Goal: Task Accomplishment & Management: Use online tool/utility

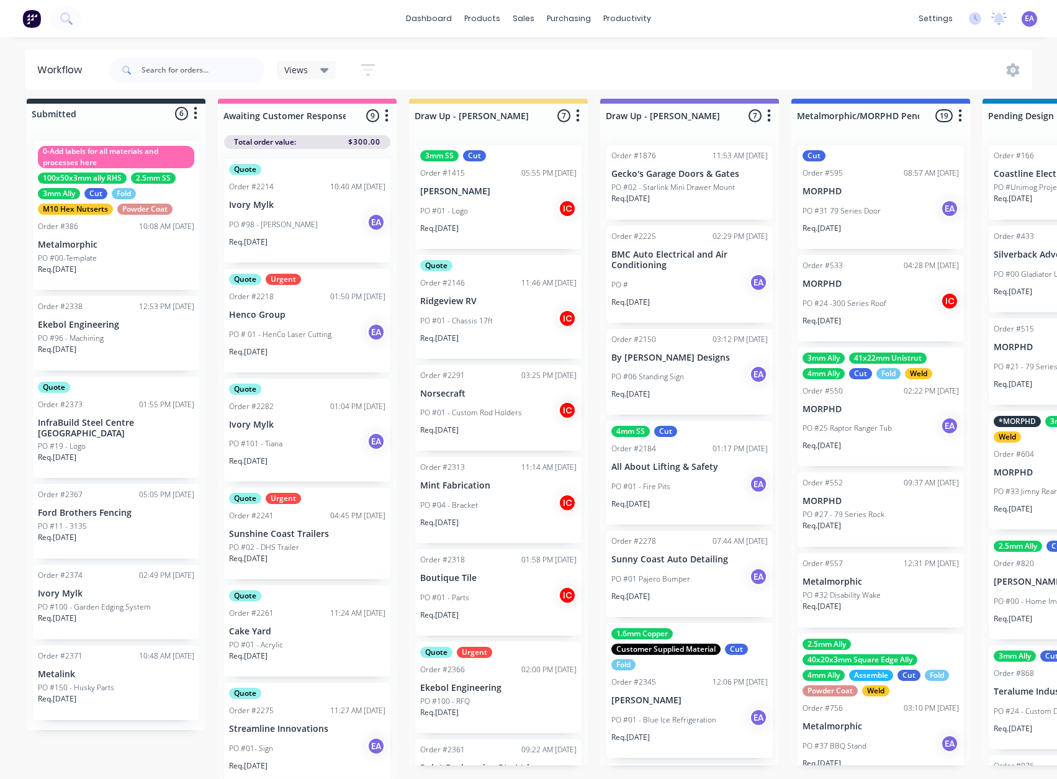
scroll to position [15, 0]
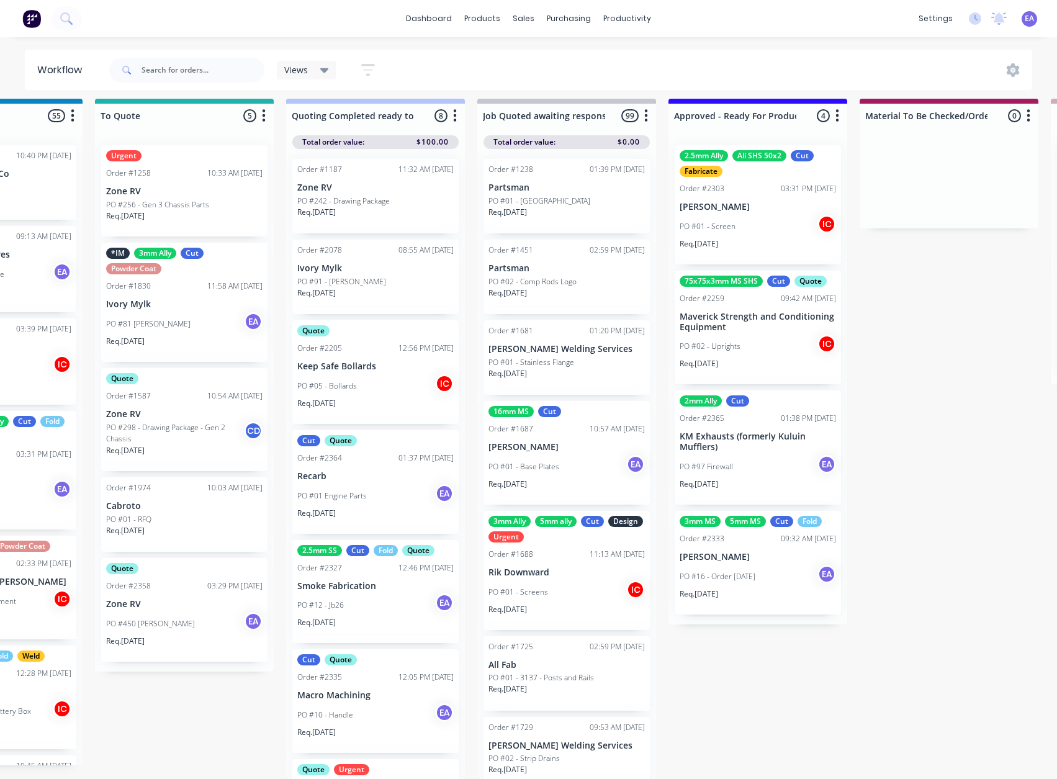
drag, startPoint x: 567, startPoint y: 592, endPoint x: 628, endPoint y: 601, distance: 61.5
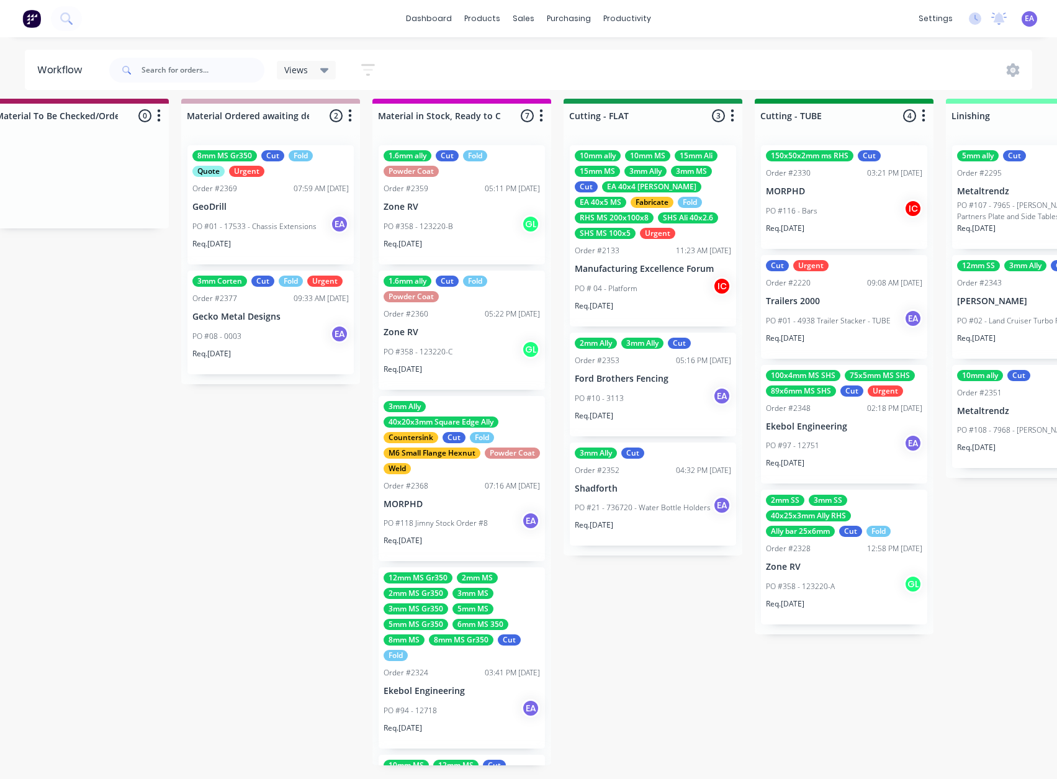
drag, startPoint x: 818, startPoint y: 561, endPoint x: 906, endPoint y: 565, distance: 87.6
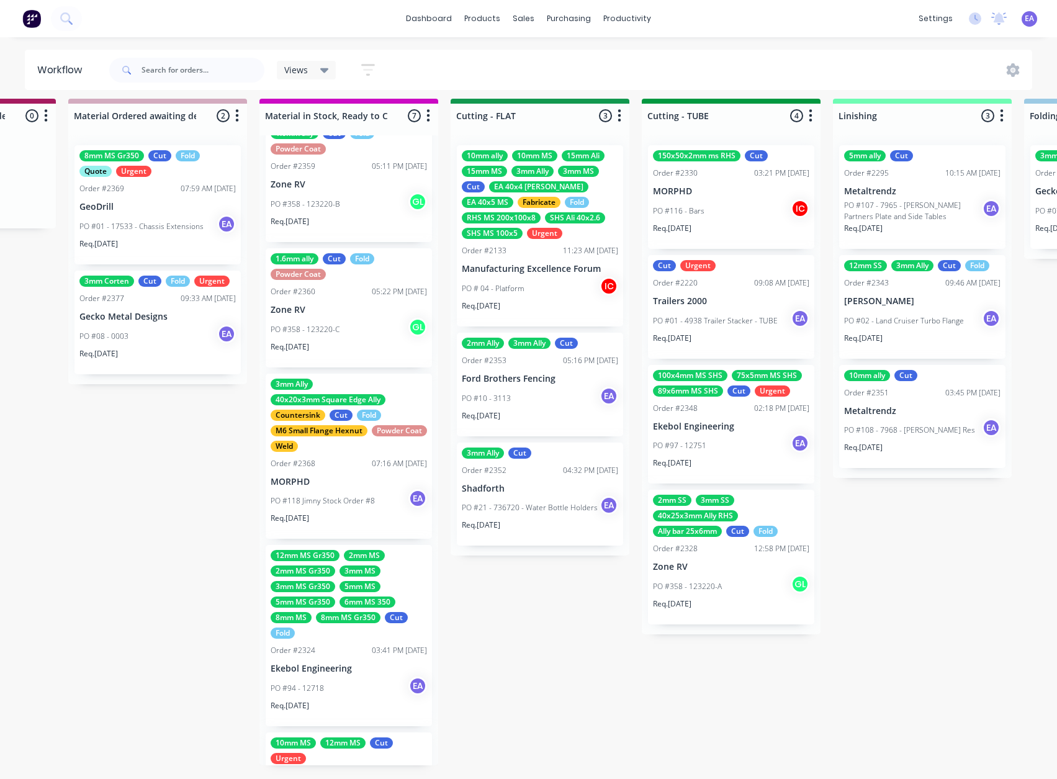
scroll to position [0, 0]
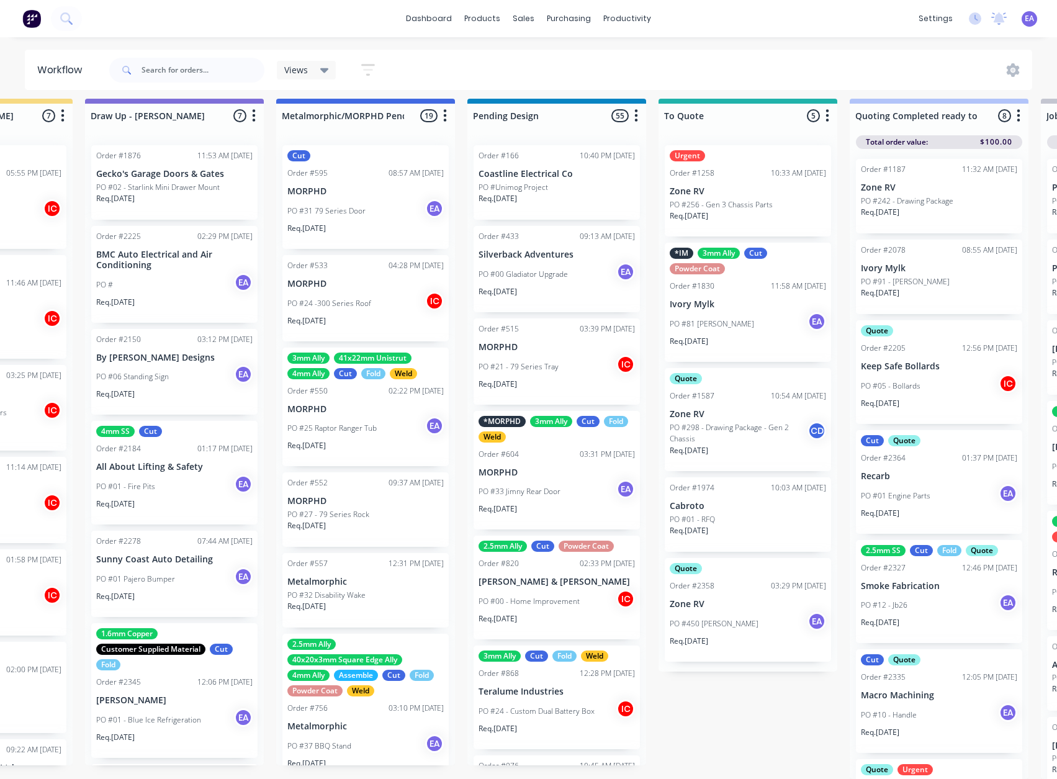
drag, startPoint x: 549, startPoint y: 605, endPoint x: 425, endPoint y: 636, distance: 128.0
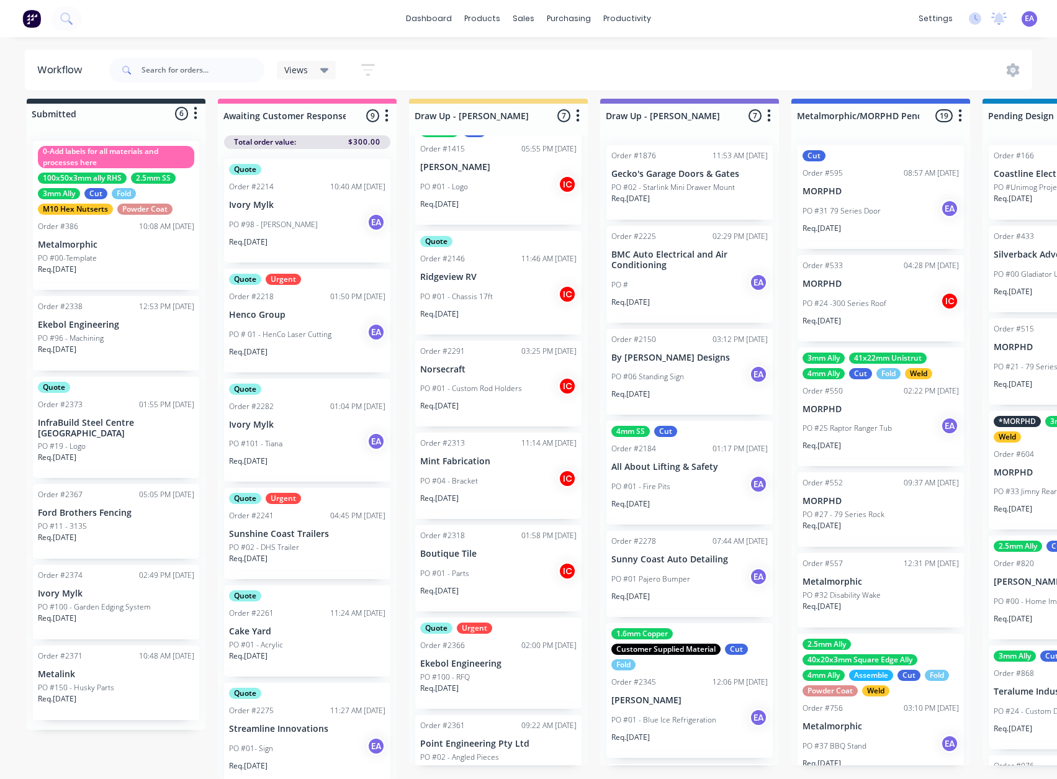
scroll to position [27, 0]
drag, startPoint x: 444, startPoint y: 362, endPoint x: 547, endPoint y: 350, distance: 103.7
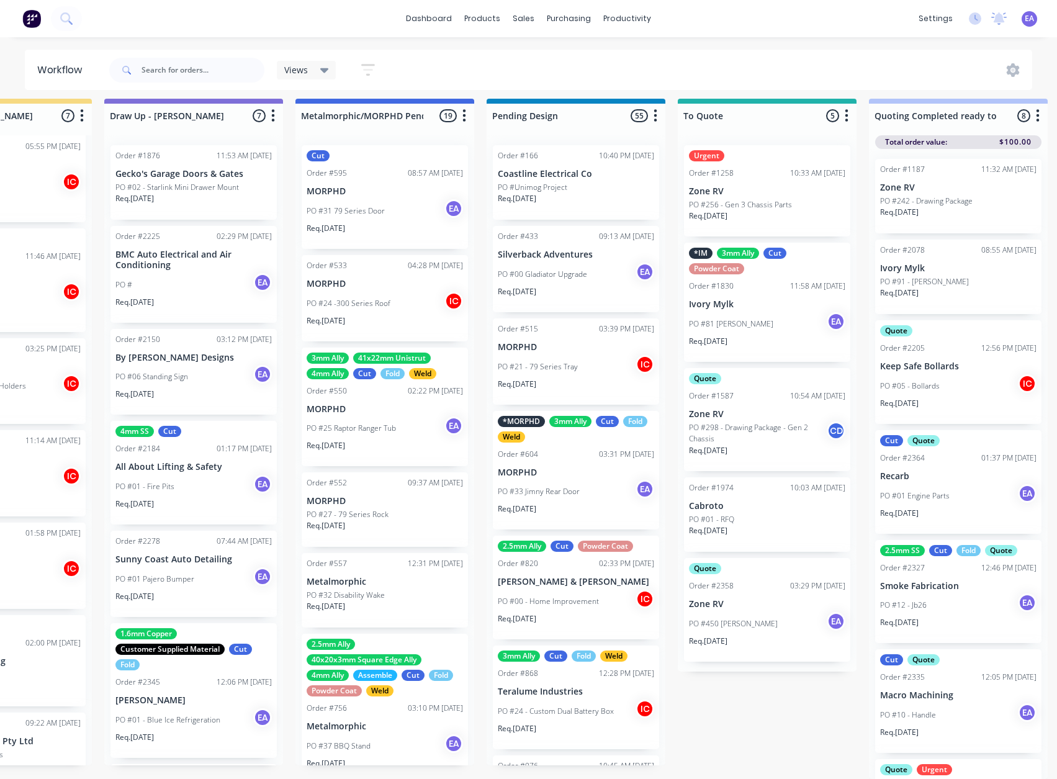
drag, startPoint x: 574, startPoint y: 359, endPoint x: 631, endPoint y: 337, distance: 61.3
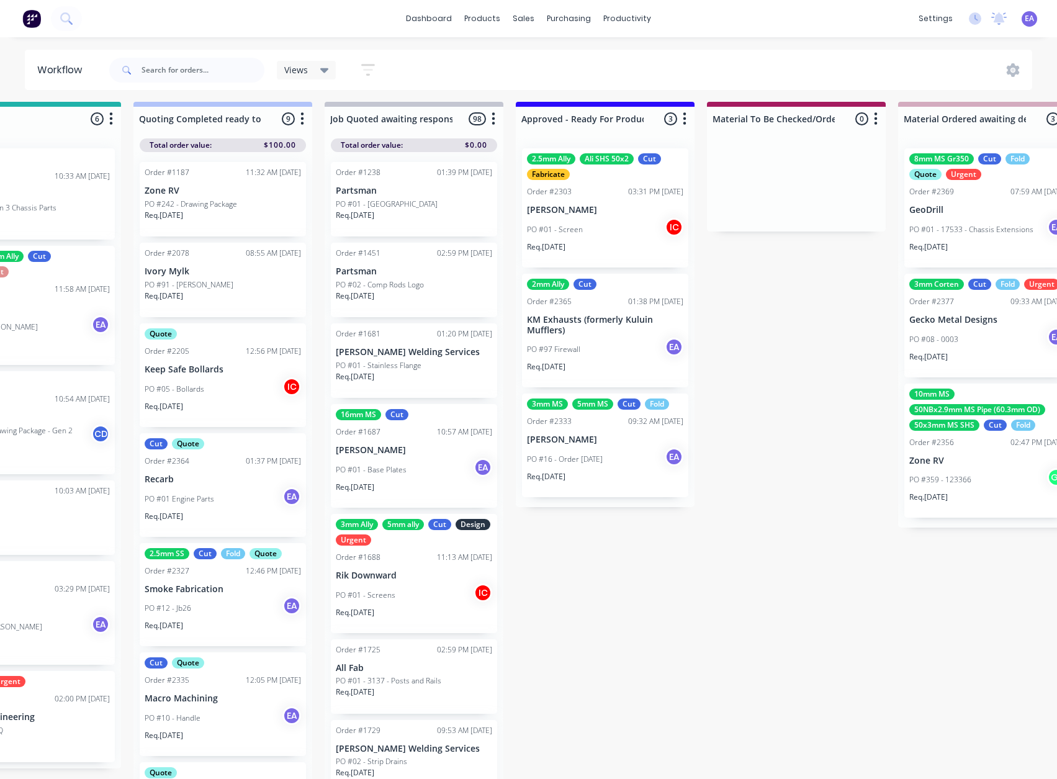
scroll to position [1, 1472]
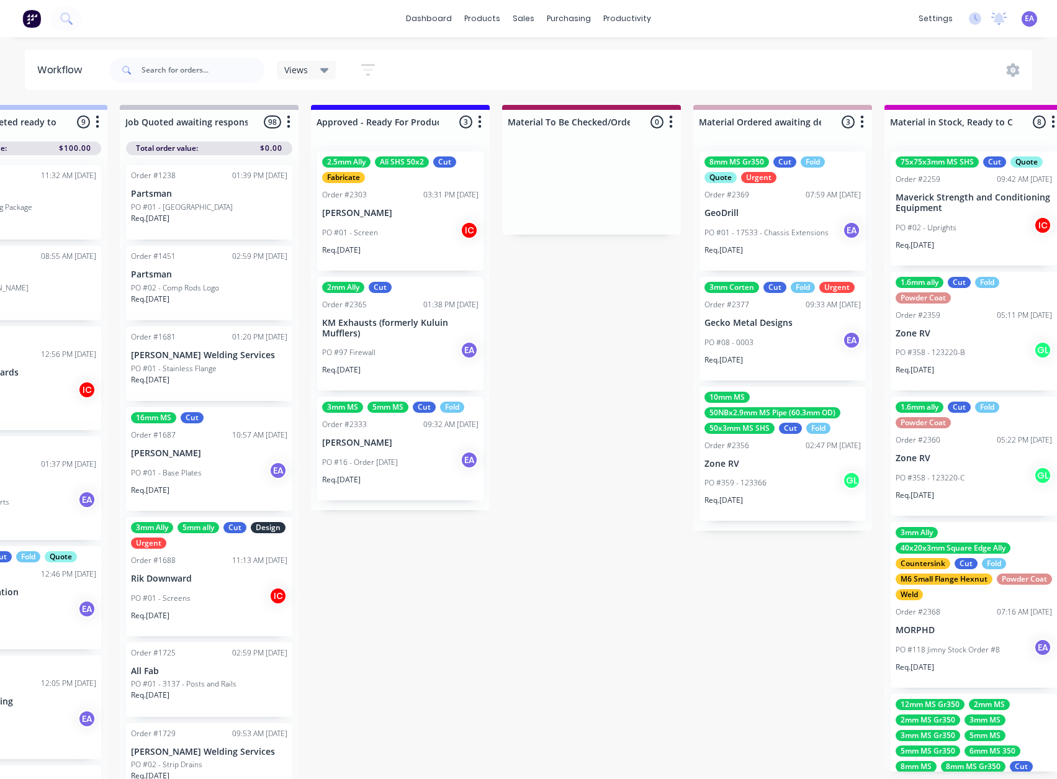
drag, startPoint x: 696, startPoint y: 479, endPoint x: 580, endPoint y: 441, distance: 122.1
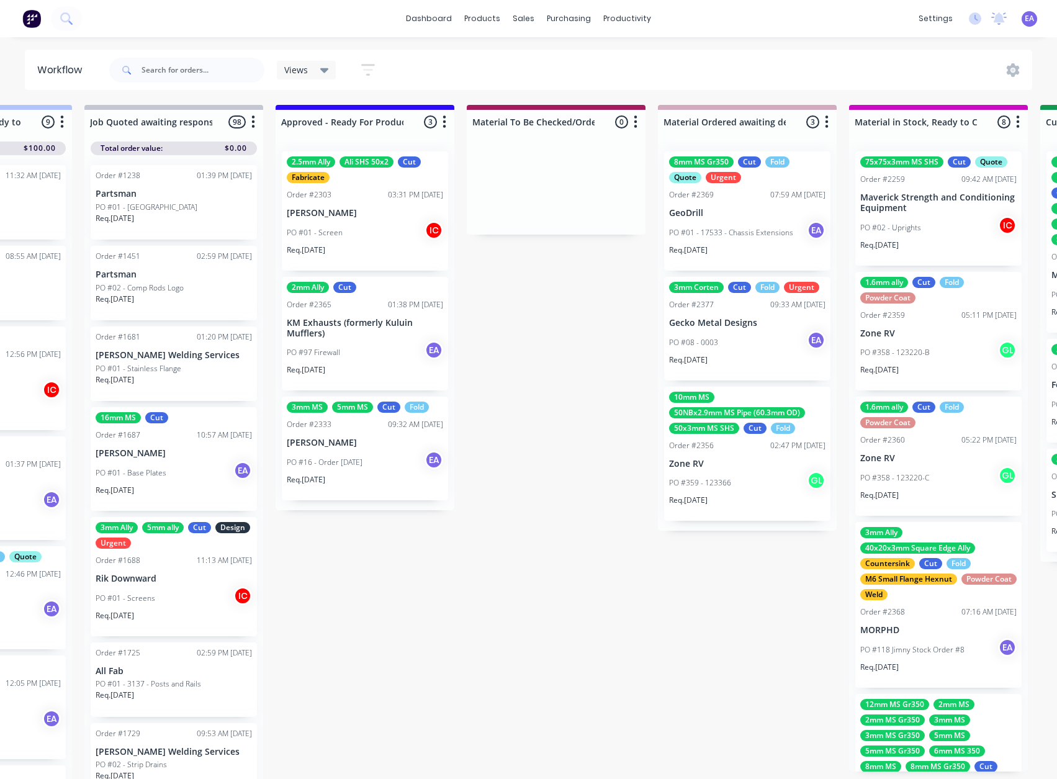
scroll to position [0, 1472]
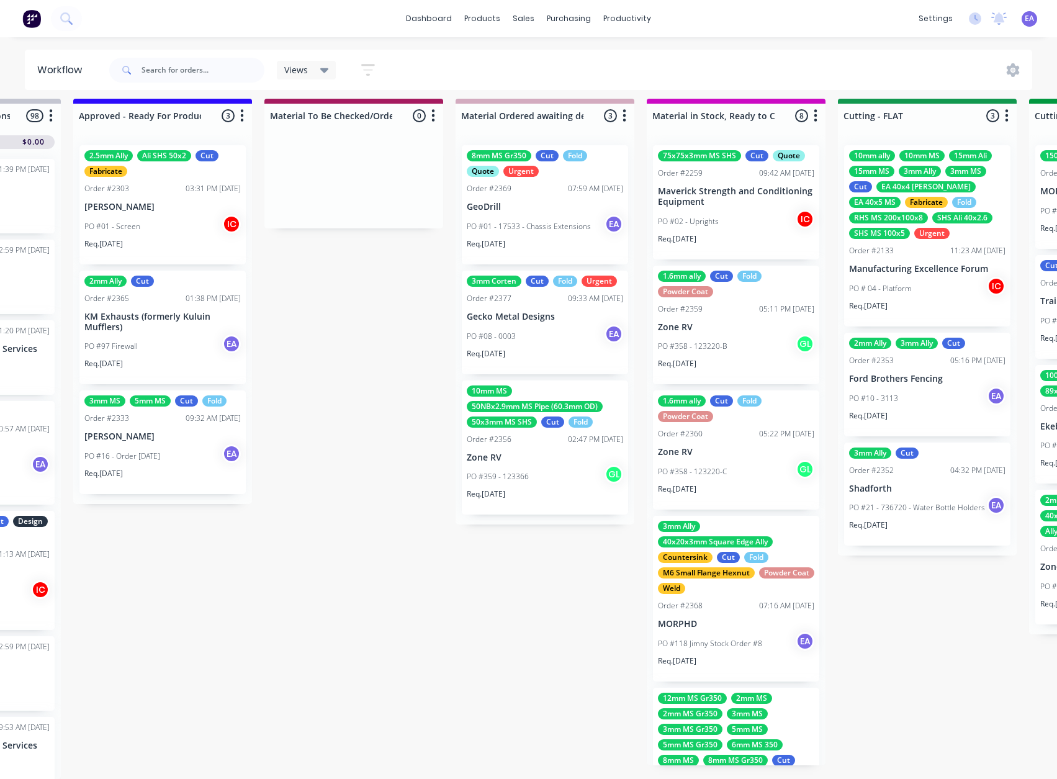
drag, startPoint x: 579, startPoint y: 440, endPoint x: 677, endPoint y: 443, distance: 97.5
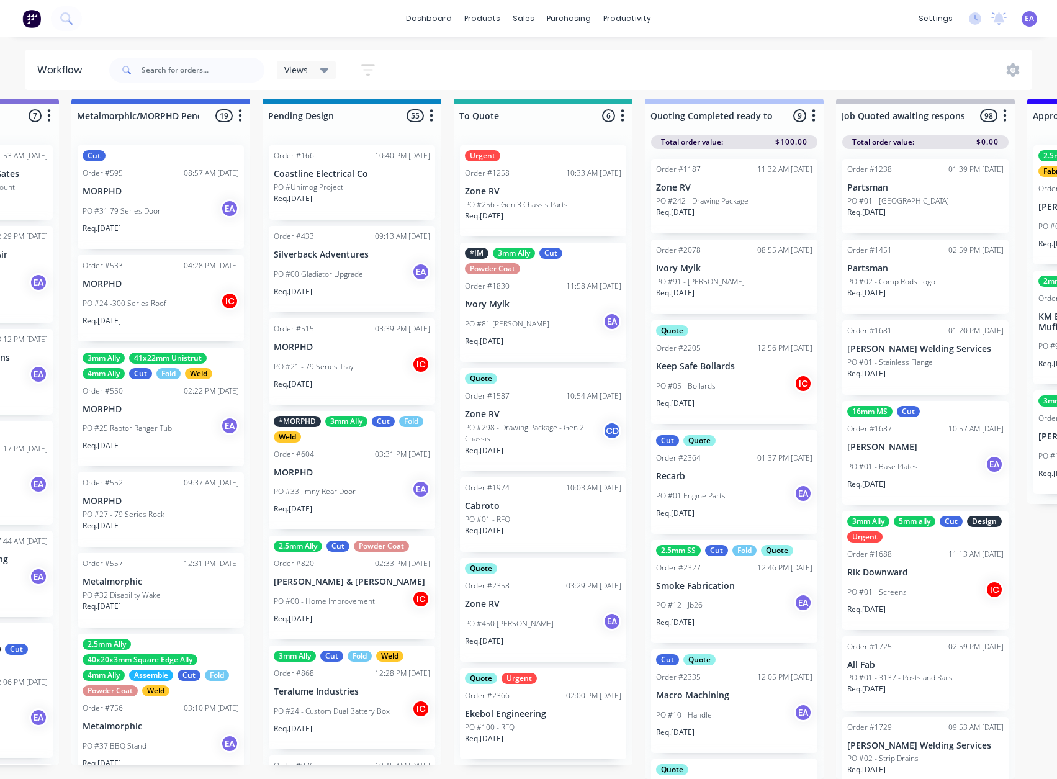
scroll to position [16, 0]
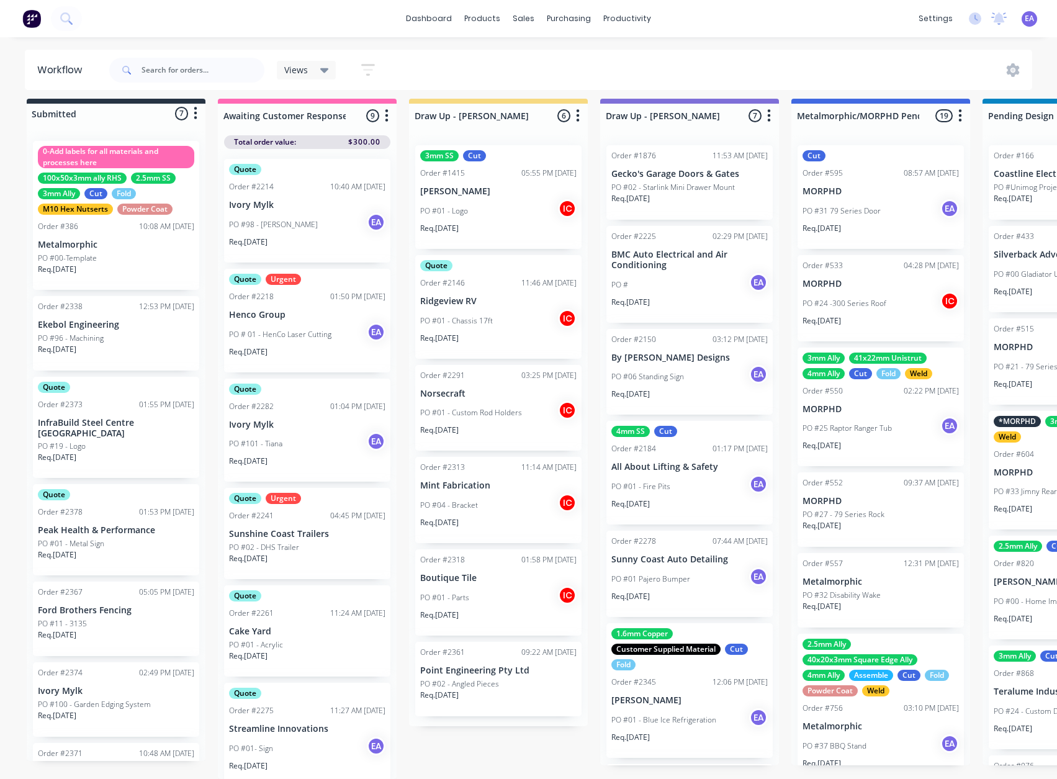
drag, startPoint x: 457, startPoint y: 529, endPoint x: 292, endPoint y: 554, distance: 167.5
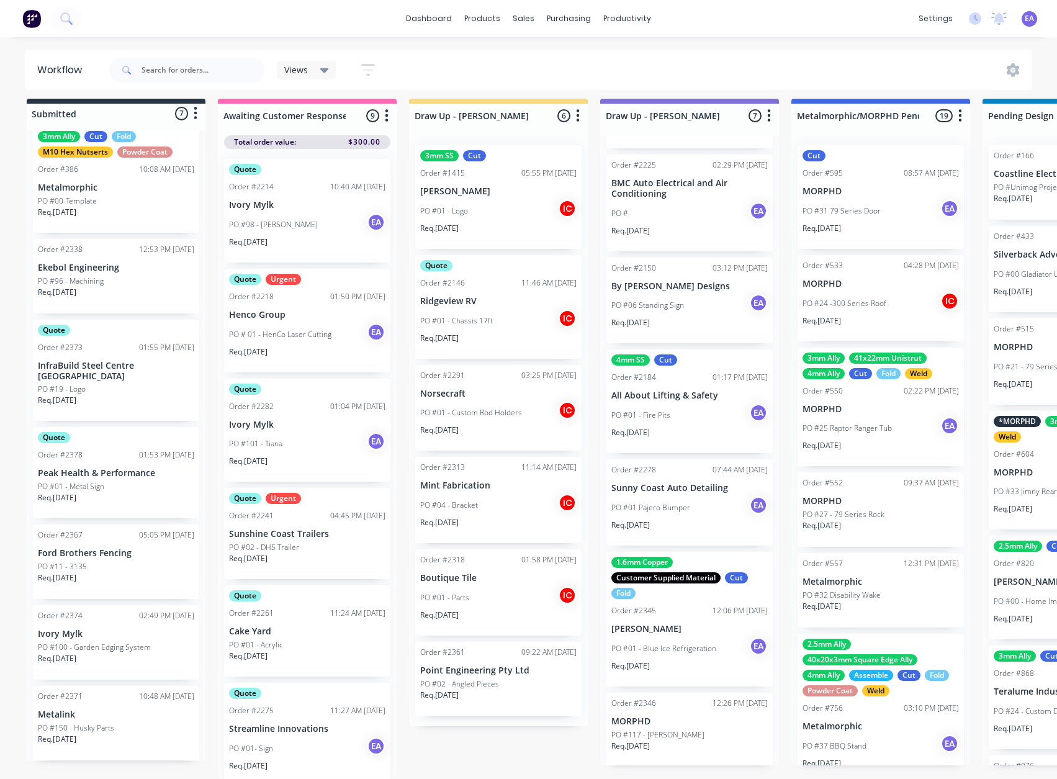
scroll to position [74, 0]
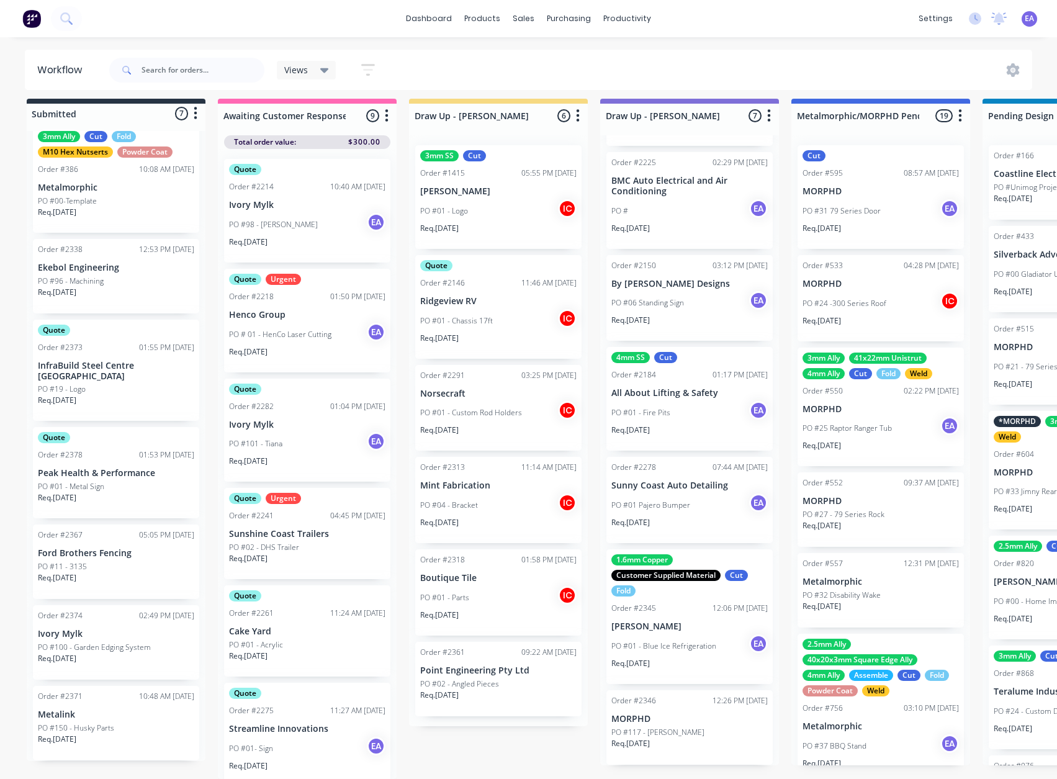
click at [683, 714] on p "MORPHD" at bounding box center [689, 719] width 156 height 11
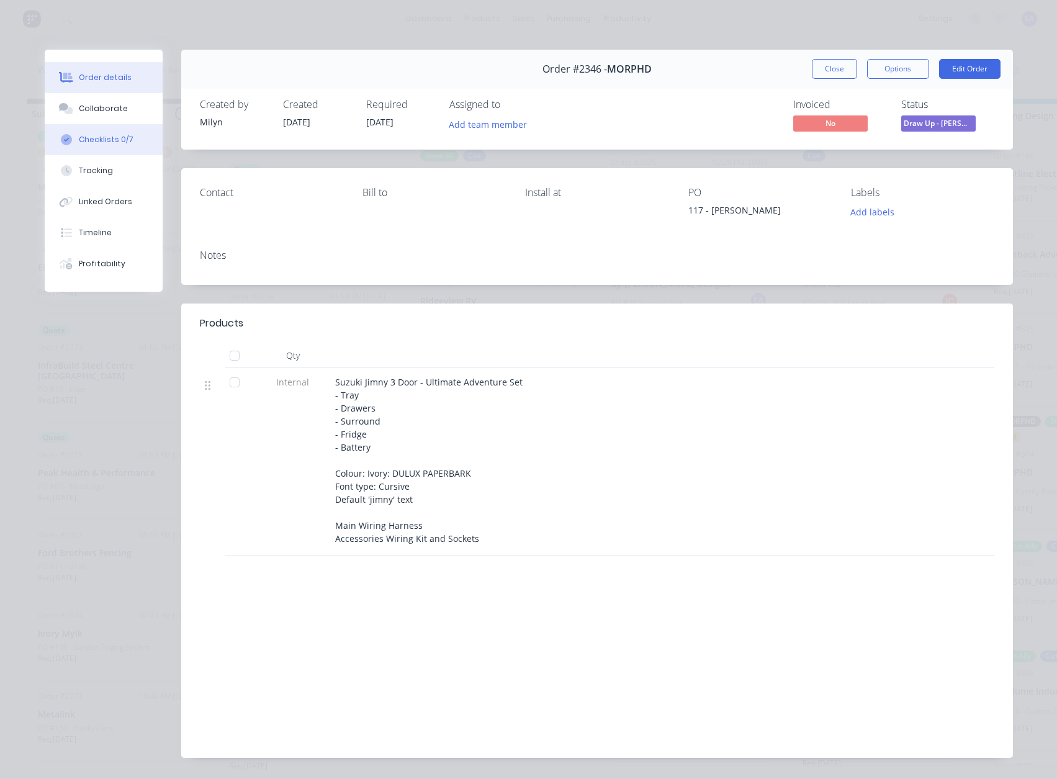
click at [93, 136] on div "Checklists 0/7" at bounding box center [106, 139] width 55 height 11
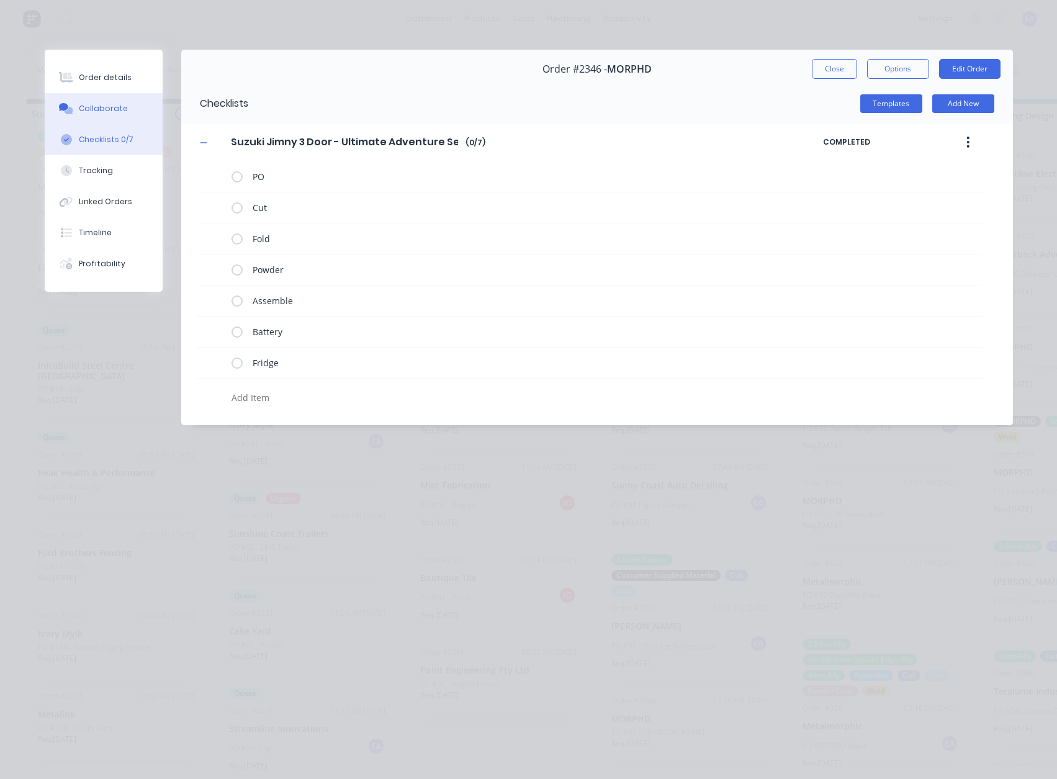
click at [88, 109] on div "Collaborate" at bounding box center [103, 108] width 49 height 11
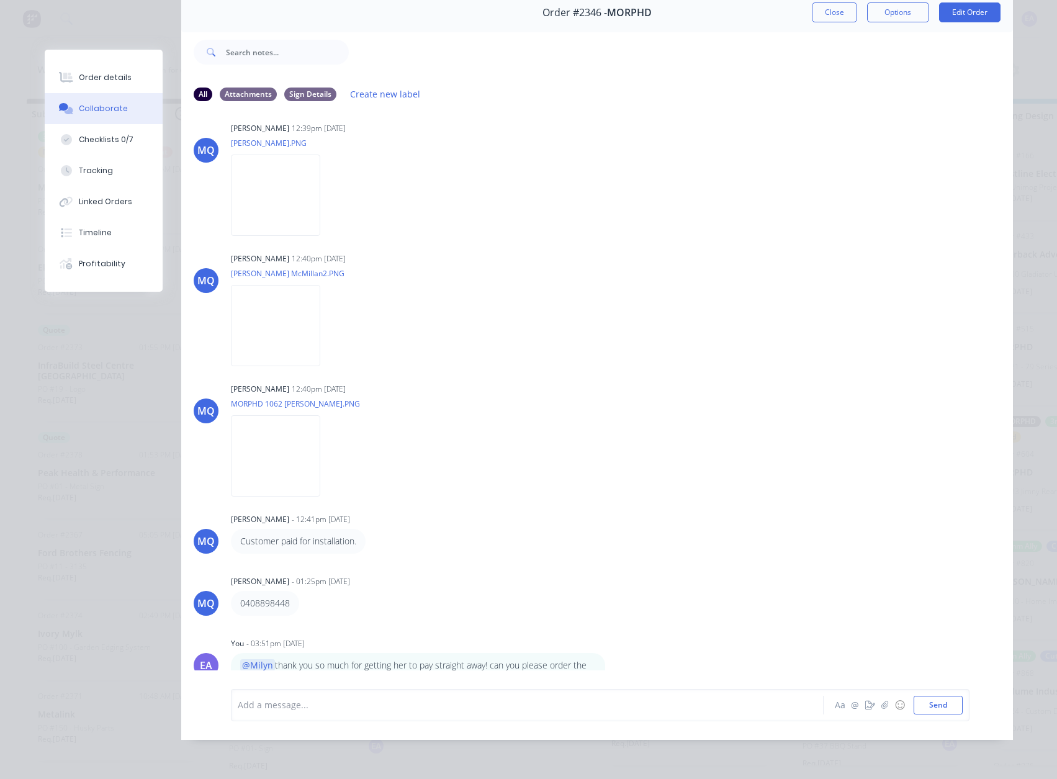
scroll to position [84, 0]
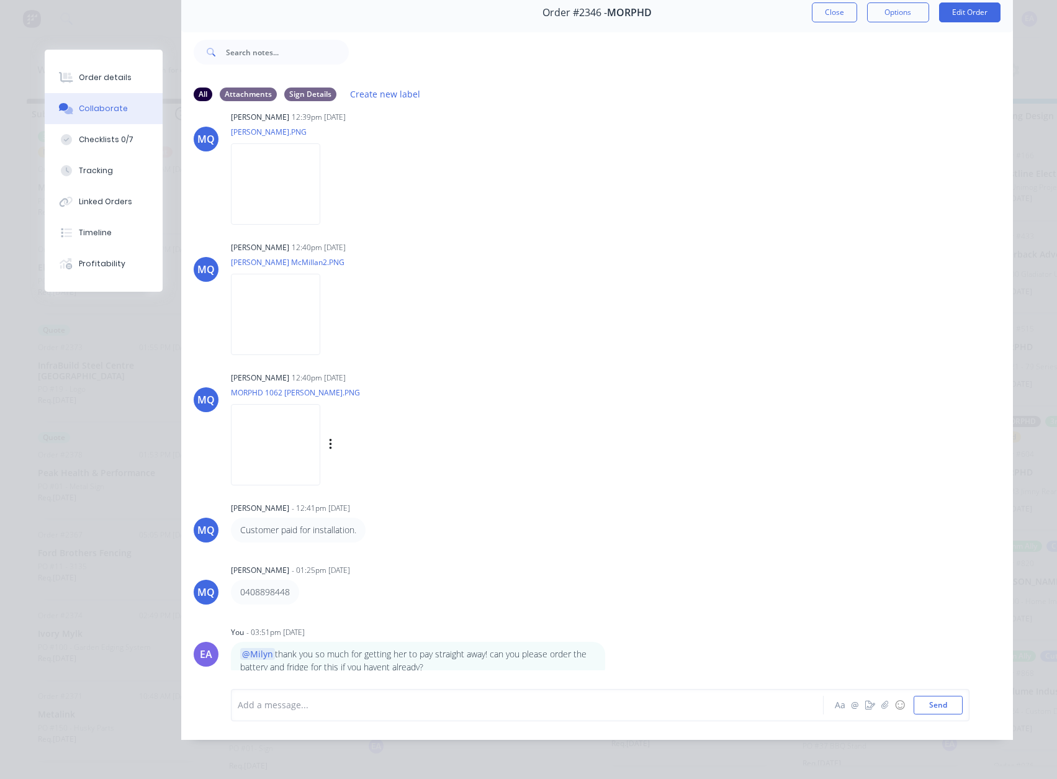
click at [288, 456] on img at bounding box center [275, 444] width 89 height 81
click at [266, 295] on img at bounding box center [275, 314] width 89 height 81
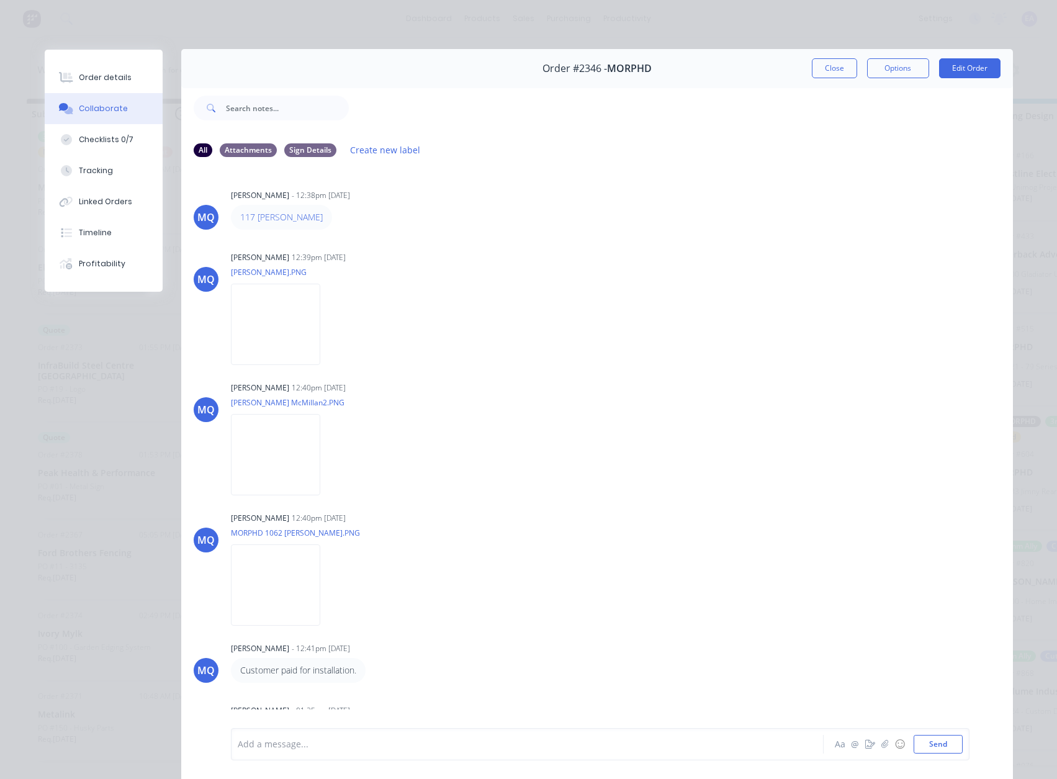
scroll to position [0, 0]
click at [834, 69] on button "Close" at bounding box center [834, 69] width 45 height 20
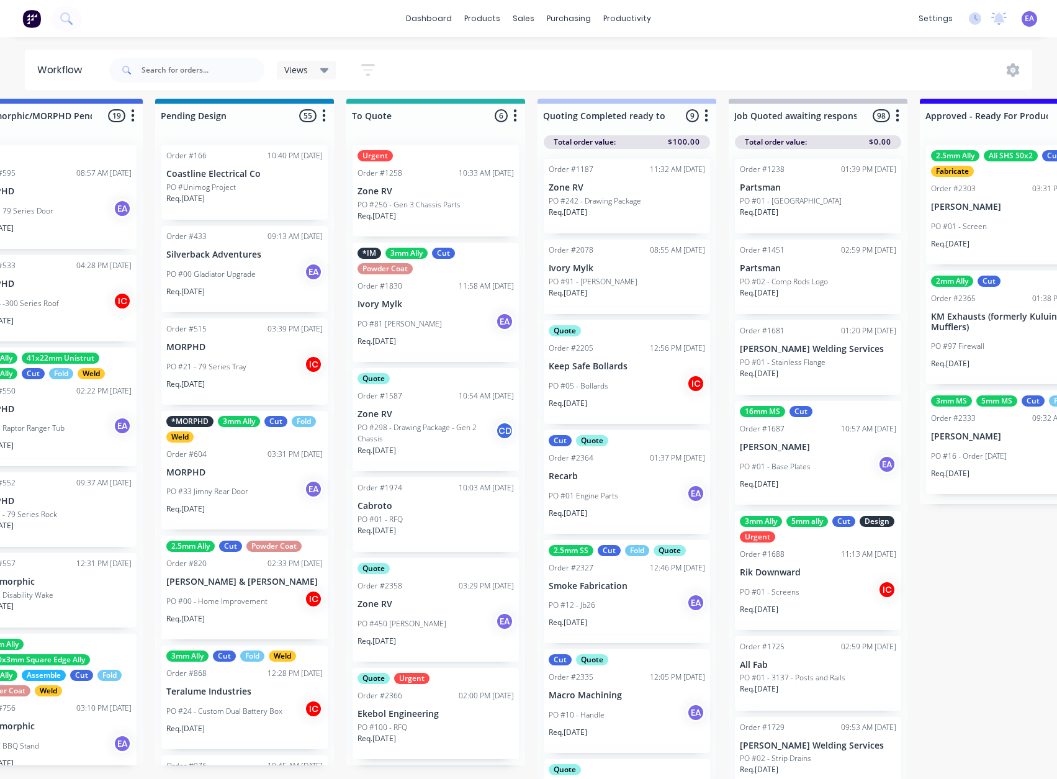
scroll to position [16, 0]
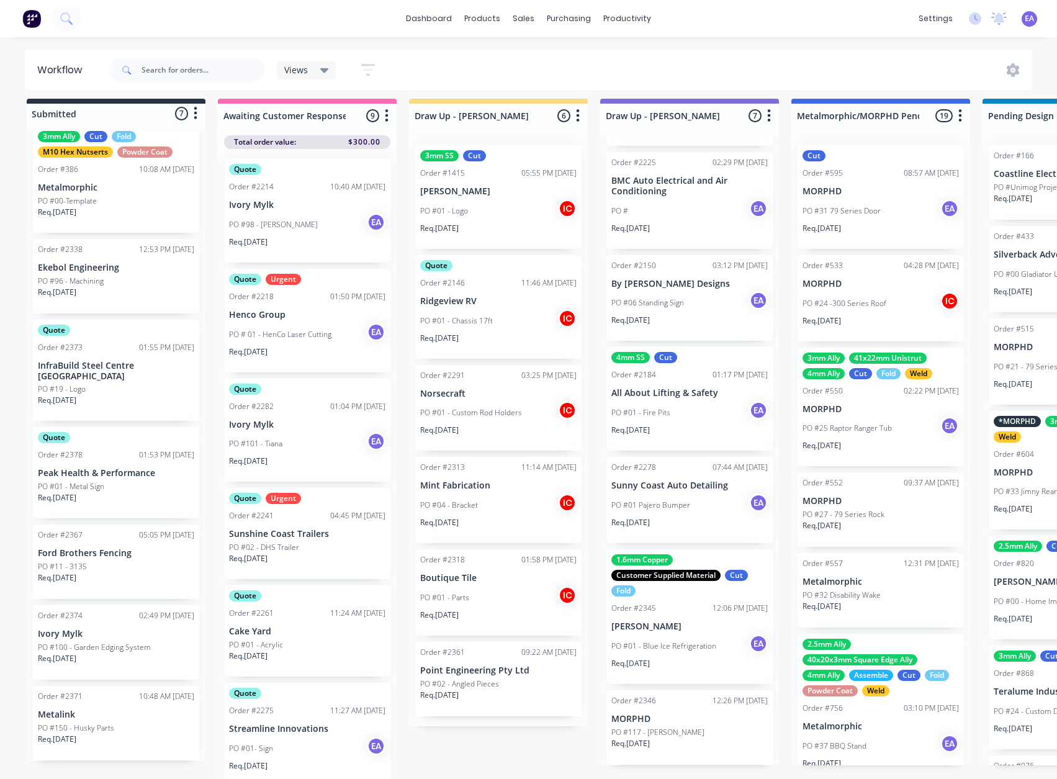
drag, startPoint x: 371, startPoint y: 453, endPoint x: 165, endPoint y: 518, distance: 216.0
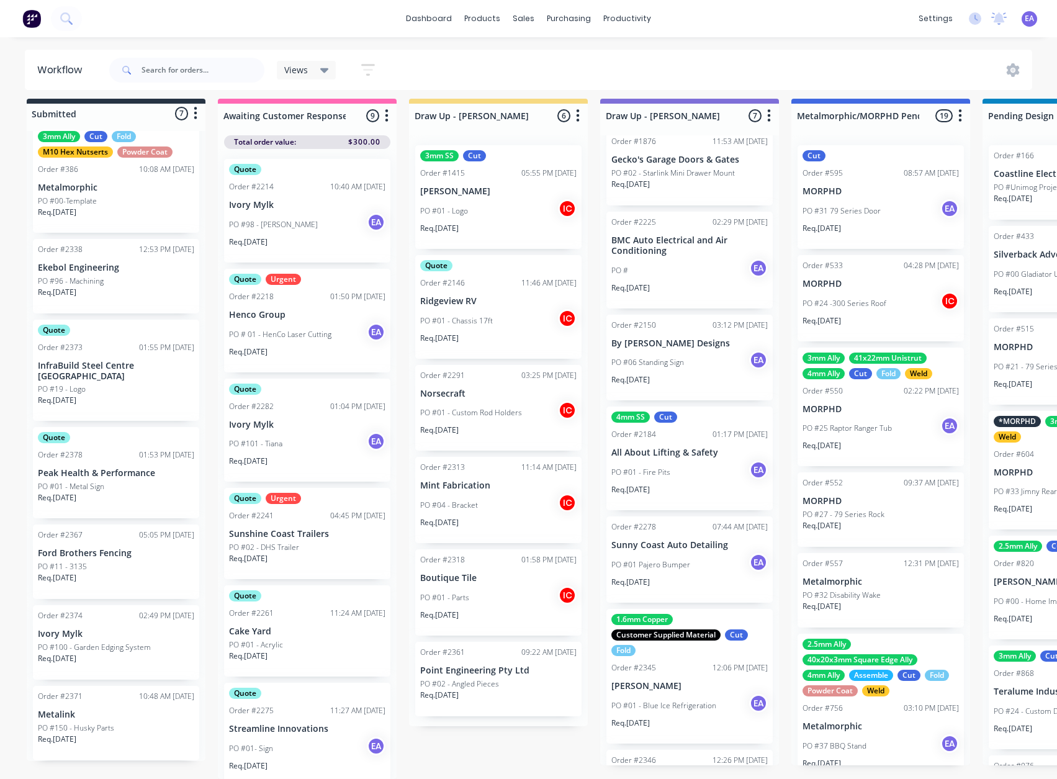
scroll to position [12, 0]
click at [673, 562] on p "PO #01 Pajero Bumper" at bounding box center [650, 567] width 79 height 11
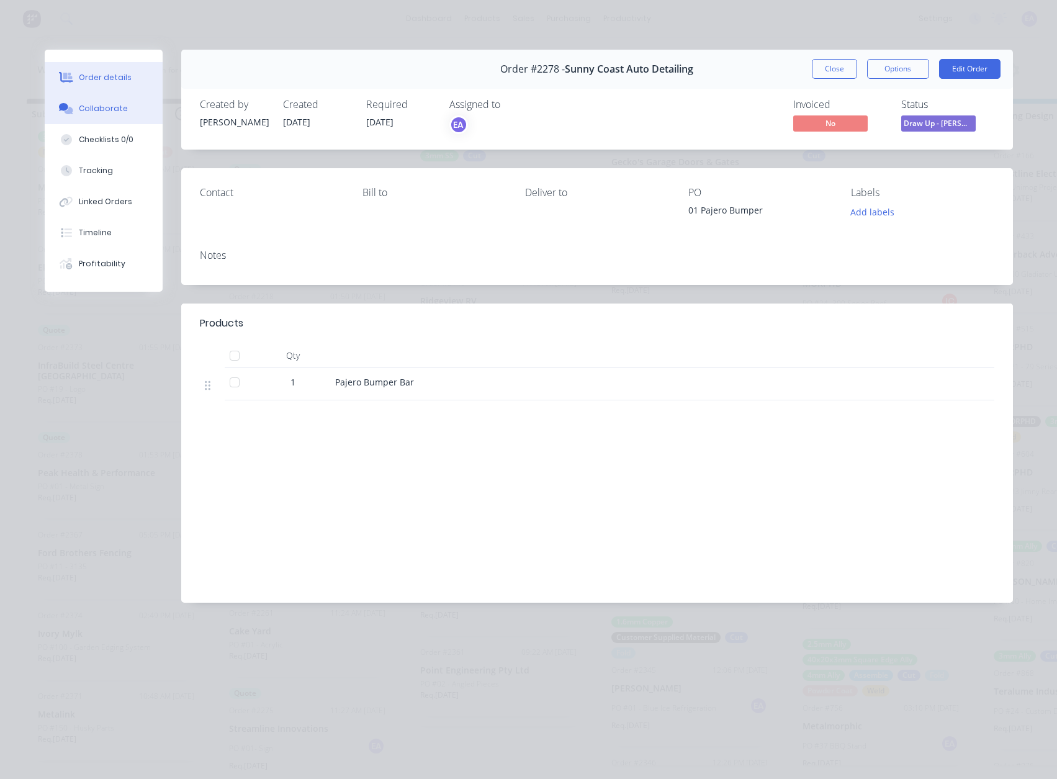
click at [97, 101] on button "Collaborate" at bounding box center [104, 108] width 118 height 31
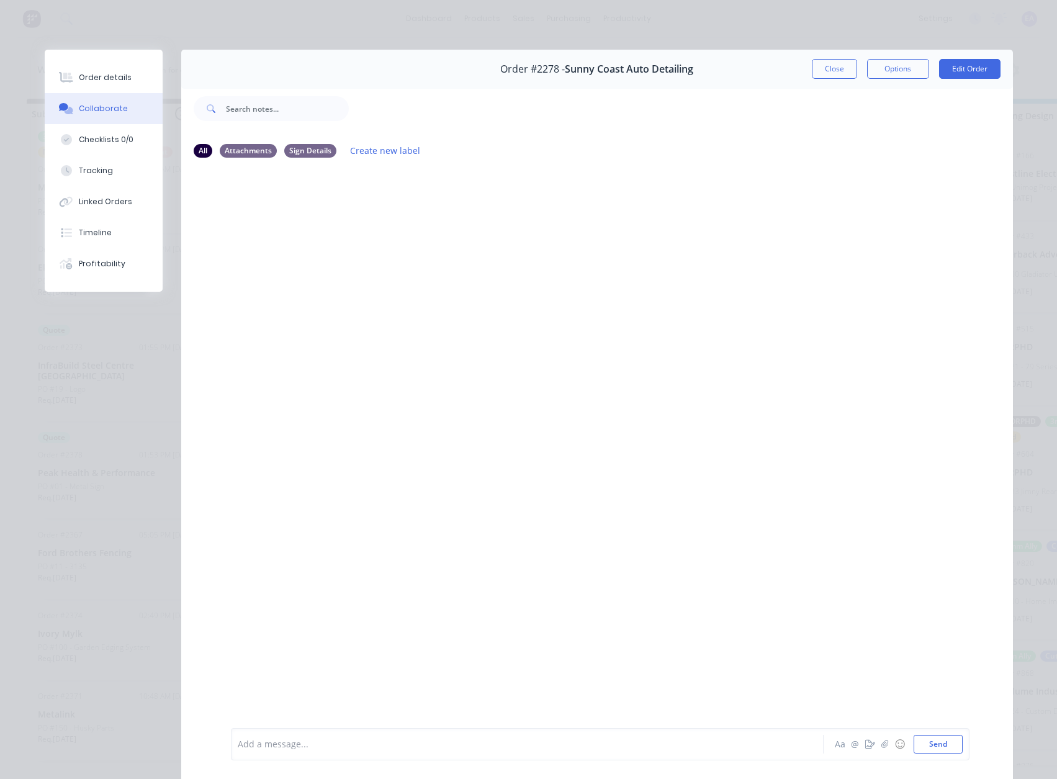
click at [774, 530] on div at bounding box center [597, 447] width 832 height 559
click at [302, 744] on div at bounding box center [509, 744] width 543 height 13
click at [115, 86] on button "Order details" at bounding box center [104, 77] width 118 height 31
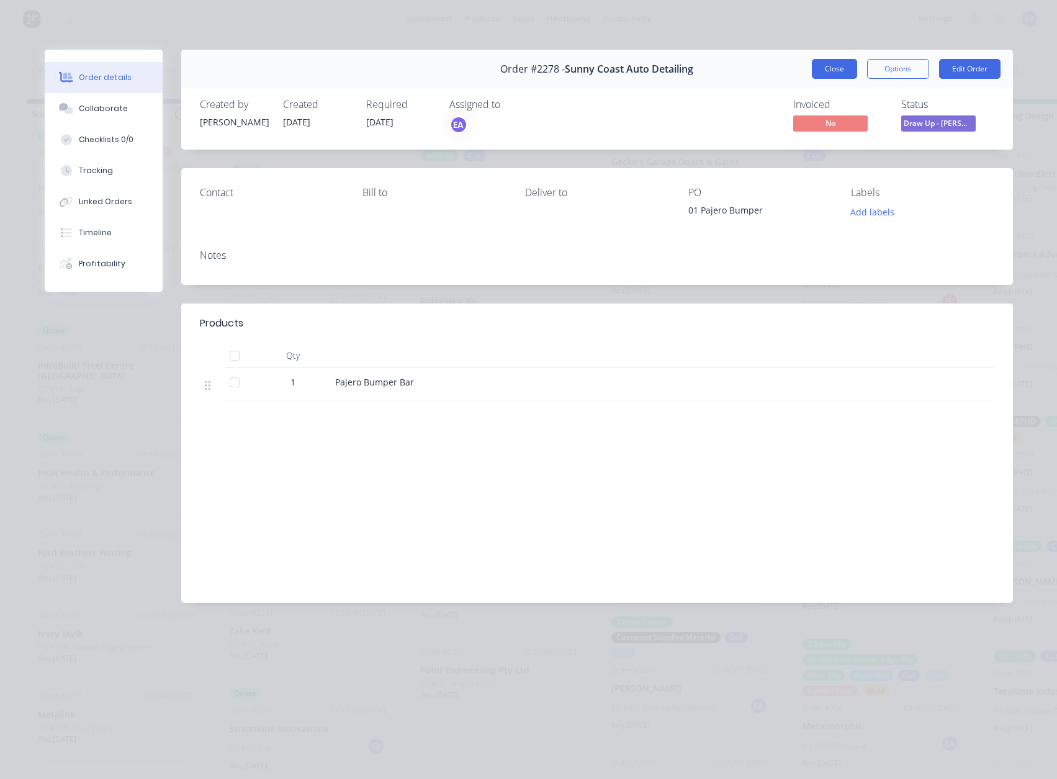
click at [831, 64] on button "Close" at bounding box center [834, 69] width 45 height 20
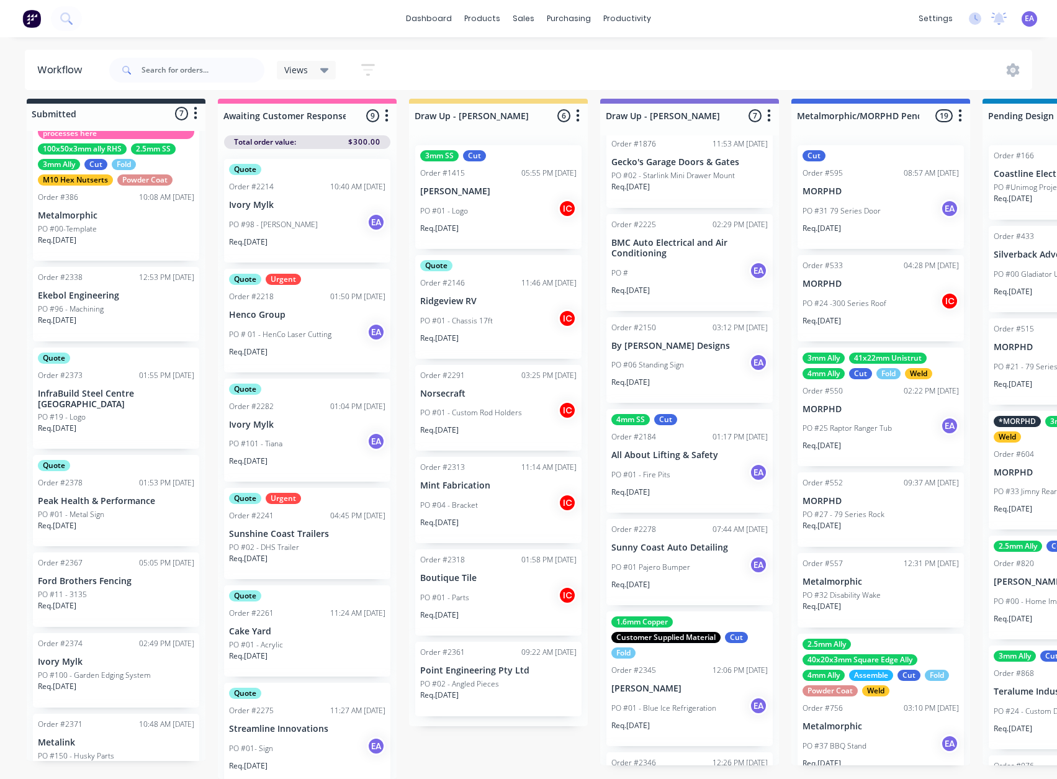
scroll to position [57, 0]
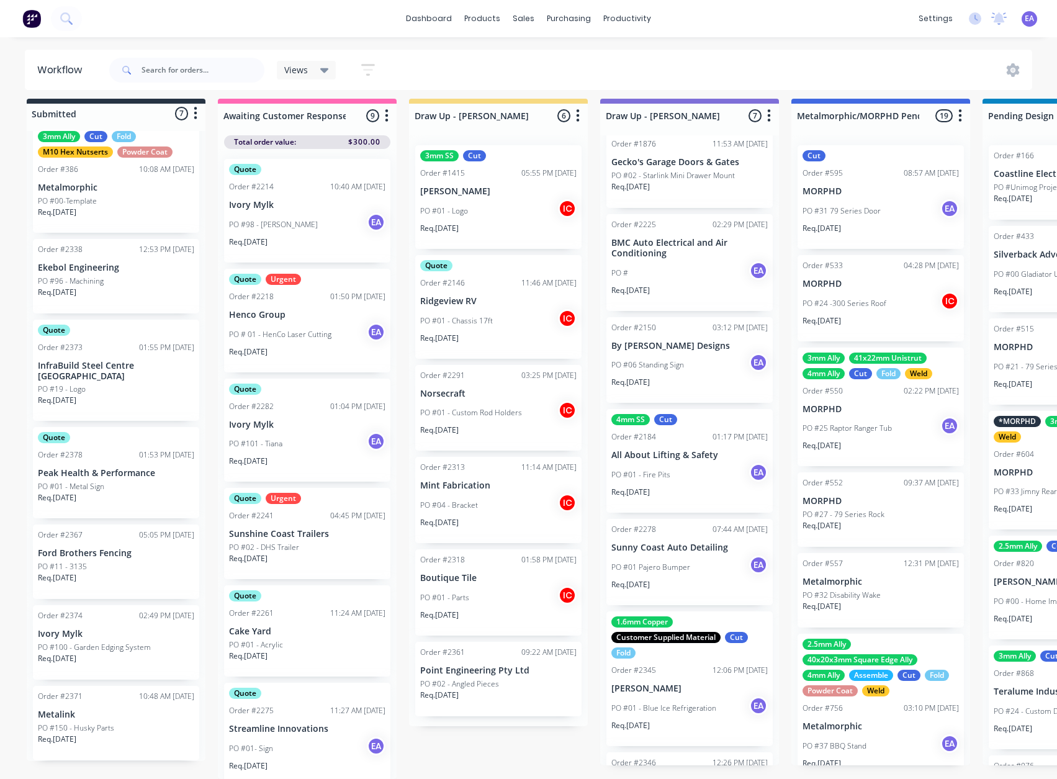
click at [76, 734] on p "Req. 10/10/25" at bounding box center [57, 739] width 38 height 11
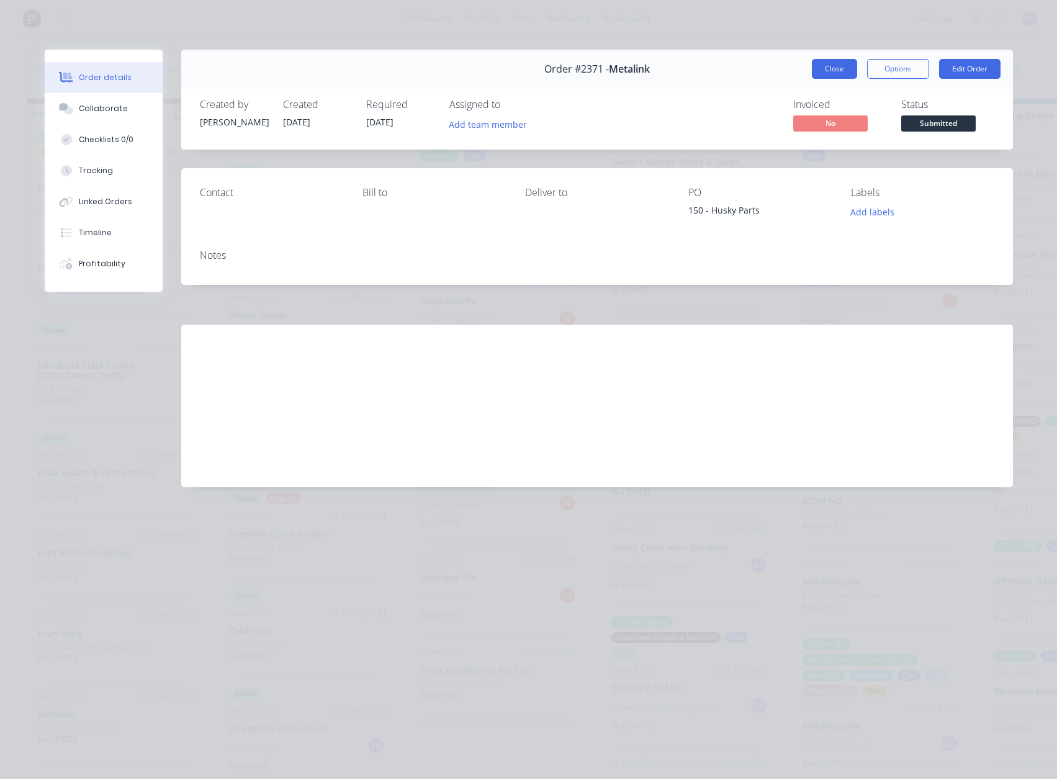
click at [819, 69] on button "Close" at bounding box center [834, 69] width 45 height 20
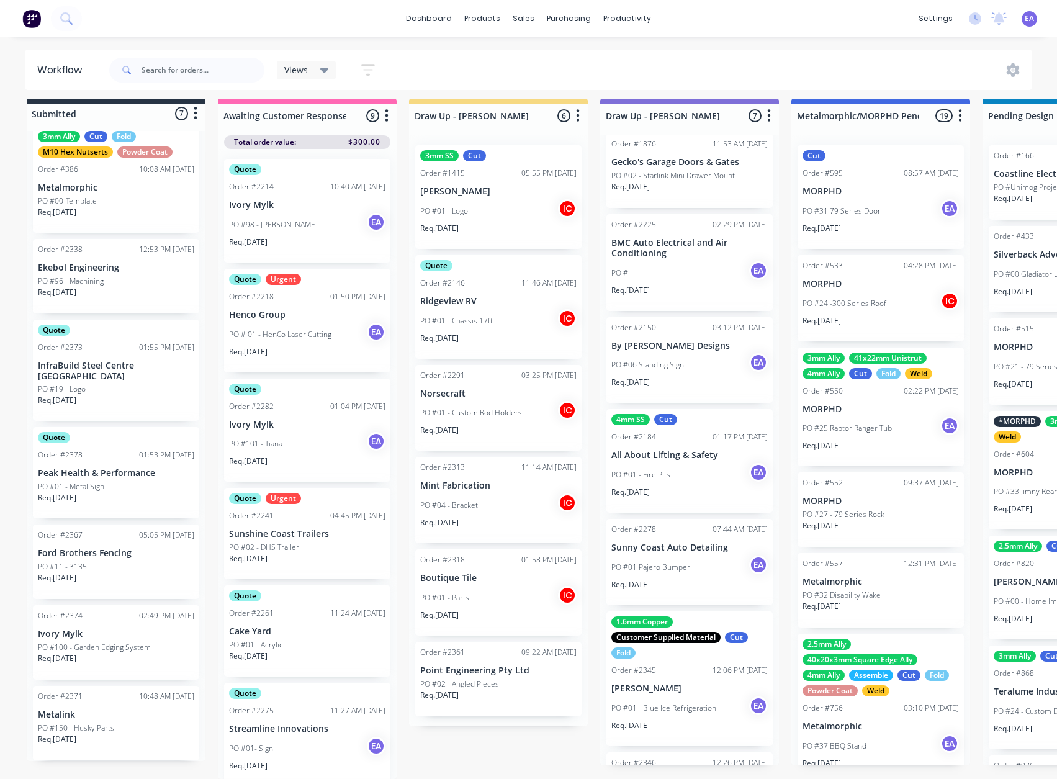
click at [76, 734] on p "Req. 10/10/25" at bounding box center [57, 739] width 38 height 11
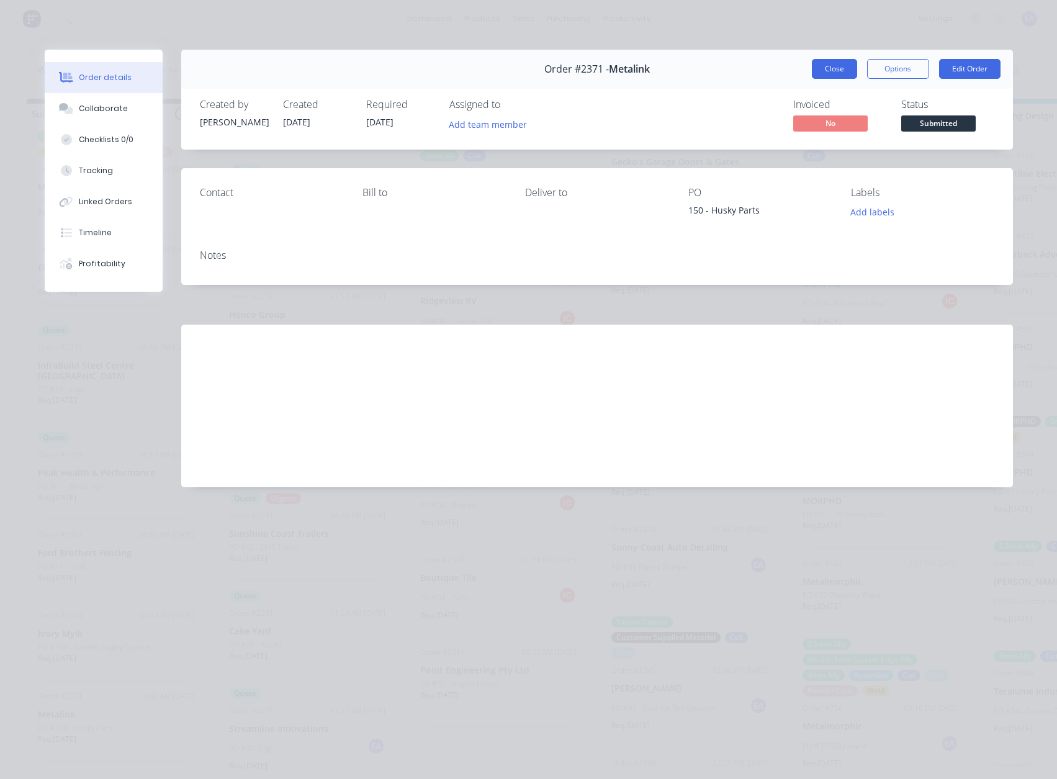
click at [845, 66] on button "Close" at bounding box center [834, 69] width 45 height 20
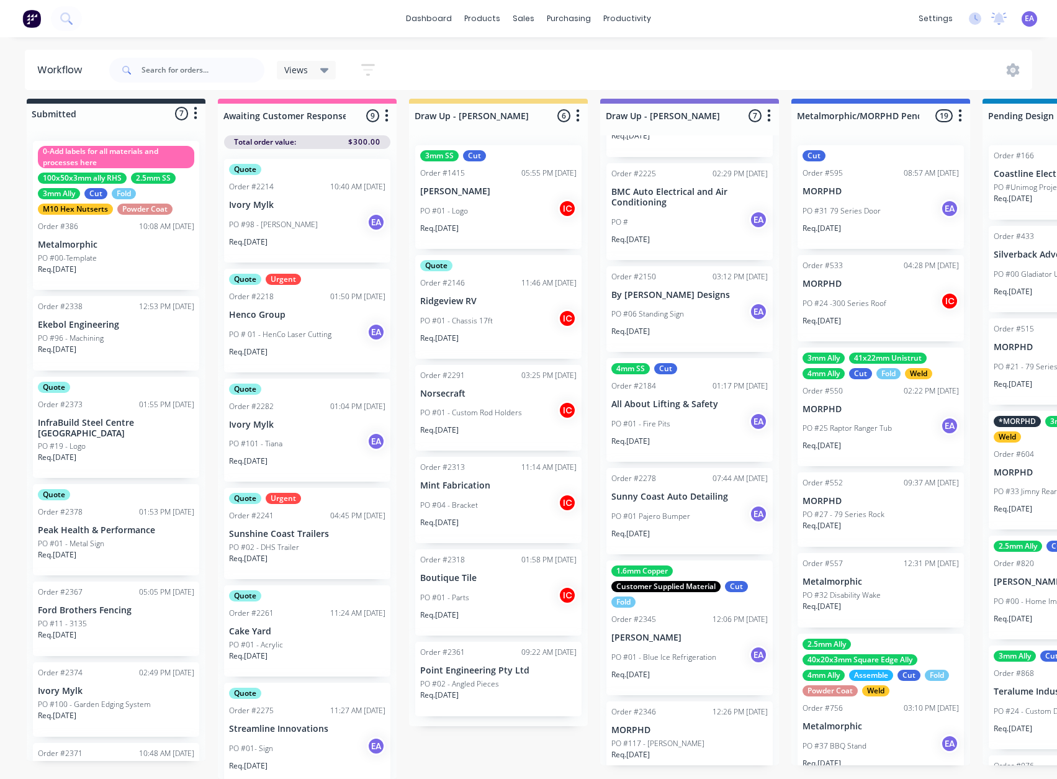
scroll to position [0, 0]
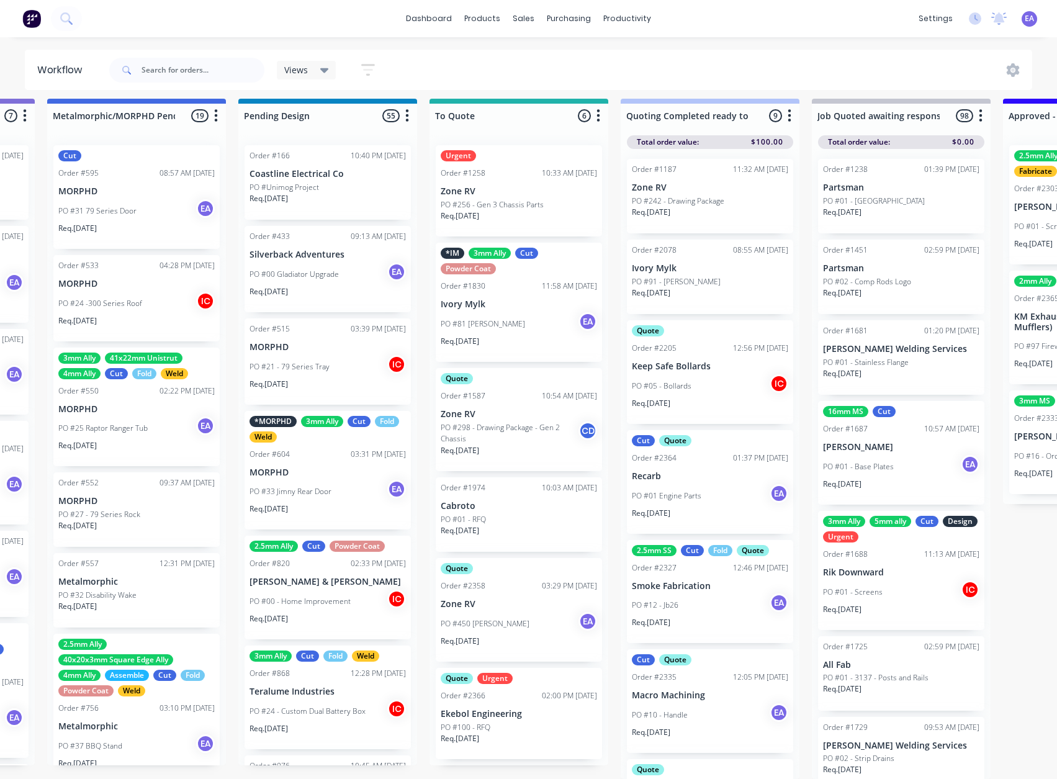
drag, startPoint x: 574, startPoint y: 639, endPoint x: 713, endPoint y: 651, distance: 140.1
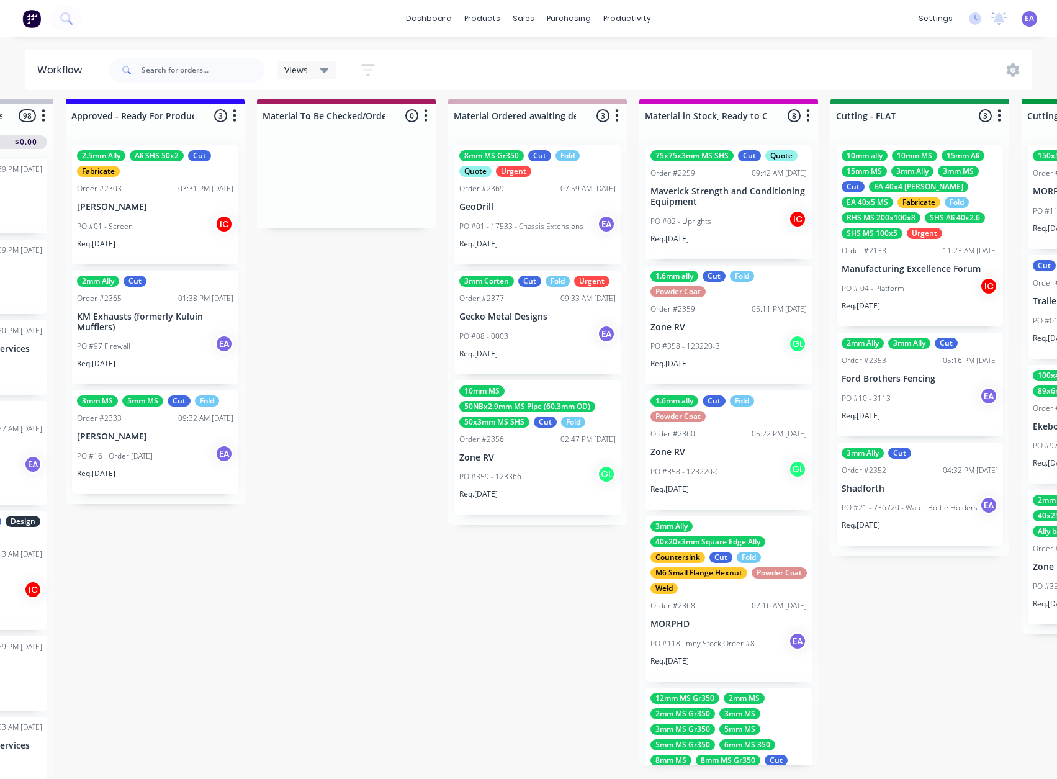
scroll to position [16, 1844]
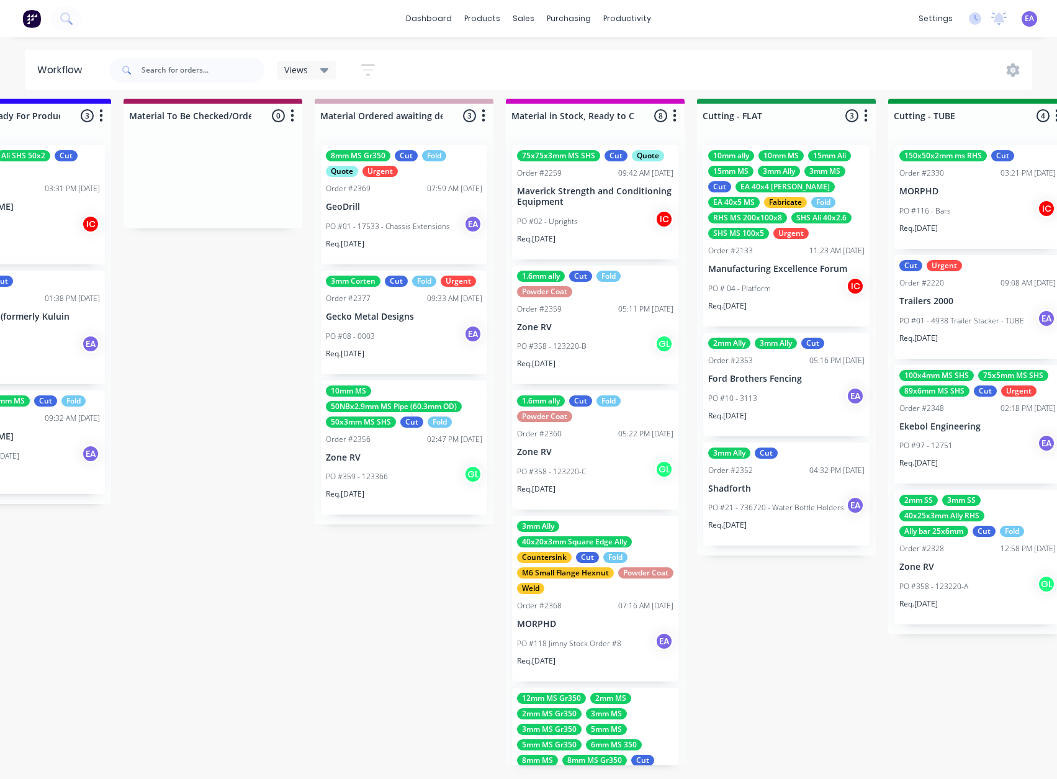
drag, startPoint x: 832, startPoint y: 615, endPoint x: 912, endPoint y: 623, distance: 79.9
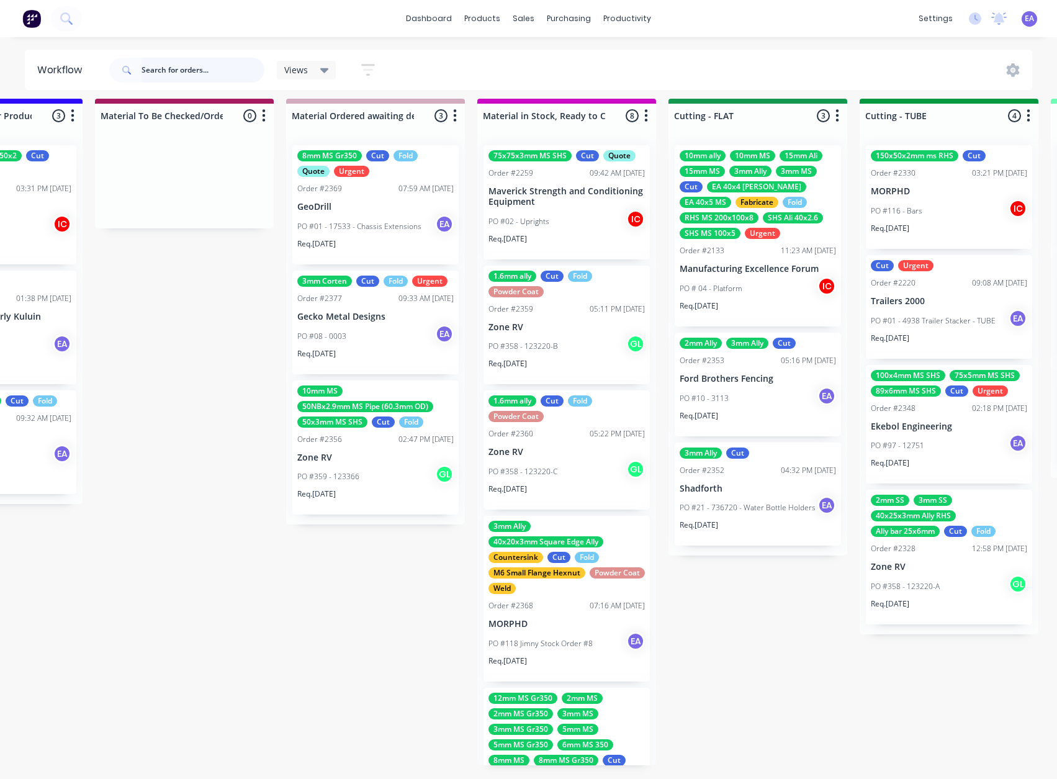
click at [213, 74] on input "text" at bounding box center [203, 70] width 123 height 25
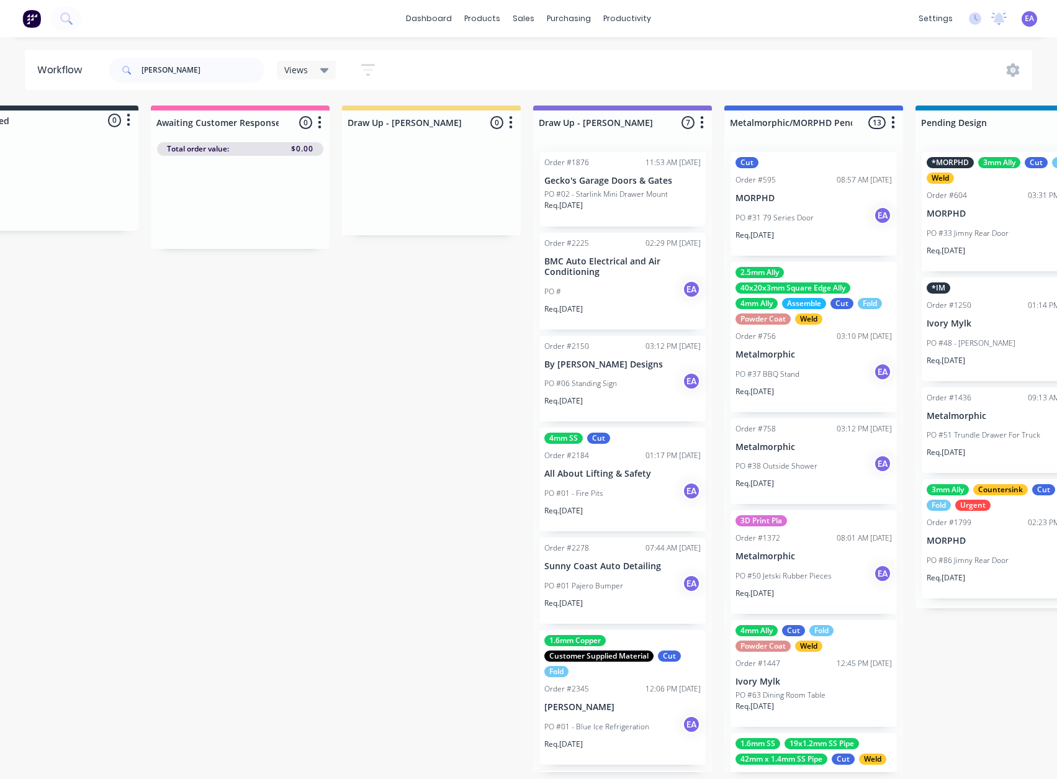
scroll to position [0, 143]
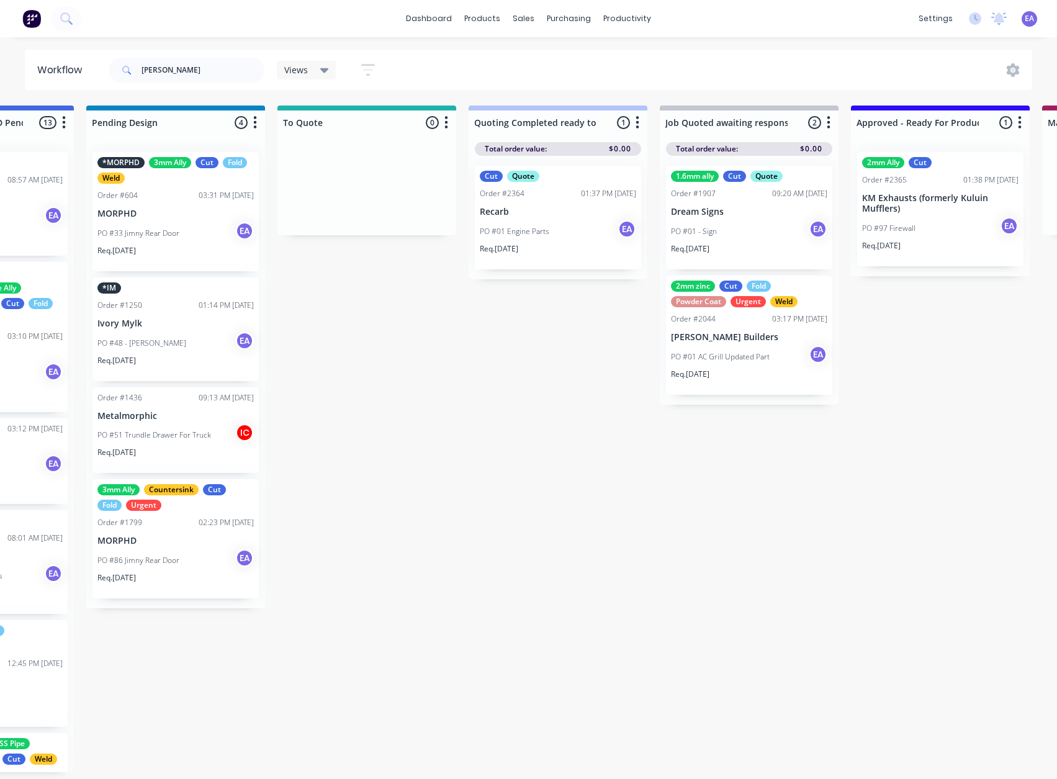
drag, startPoint x: 577, startPoint y: 352, endPoint x: 638, endPoint y: 356, distance: 61.6
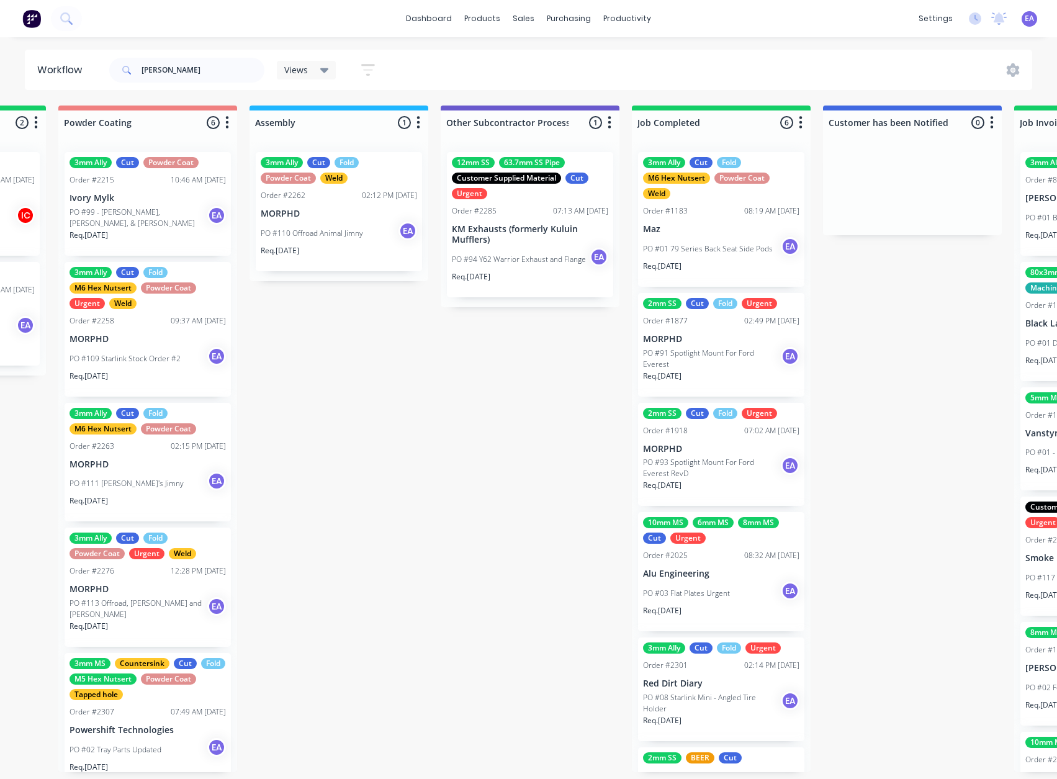
scroll to position [2, 4119]
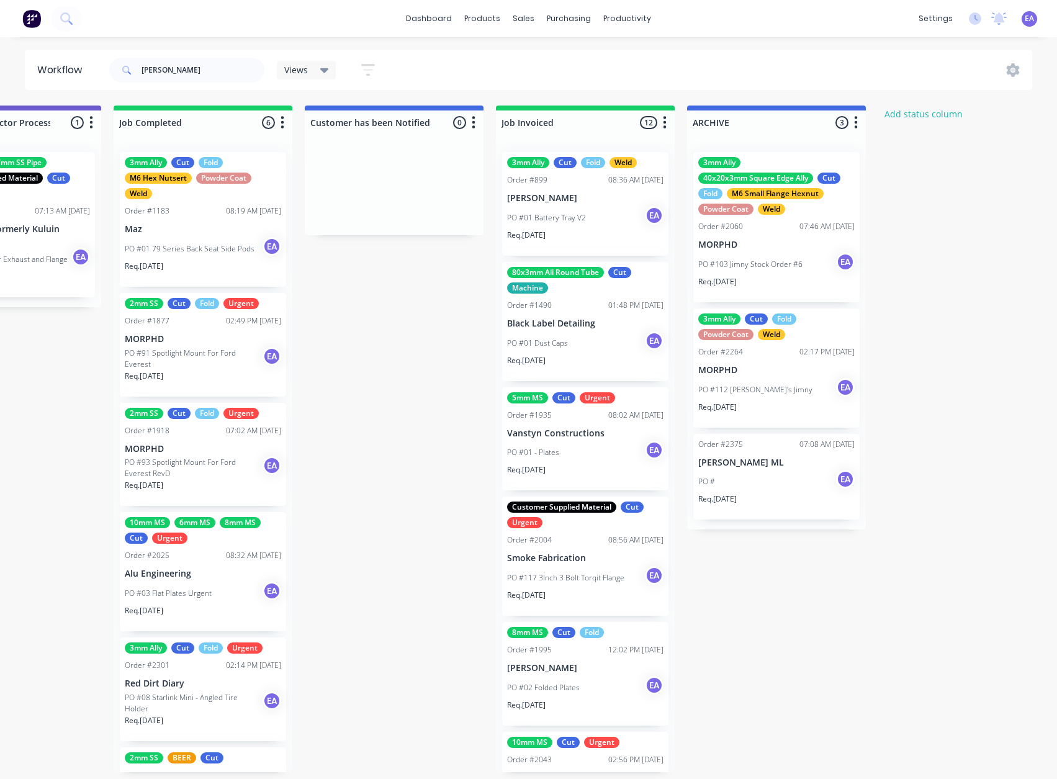
drag, startPoint x: 694, startPoint y: 363, endPoint x: 864, endPoint y: 380, distance: 170.9
drag, startPoint x: 186, startPoint y: 63, endPoint x: 40, endPoint y: 68, distance: 146.0
click at [48, 68] on header "Workflow emma Views Save new view None (Default) edit Greg edit Greg edit Show/…" at bounding box center [529, 70] width 1008 height 40
type input "izaak"
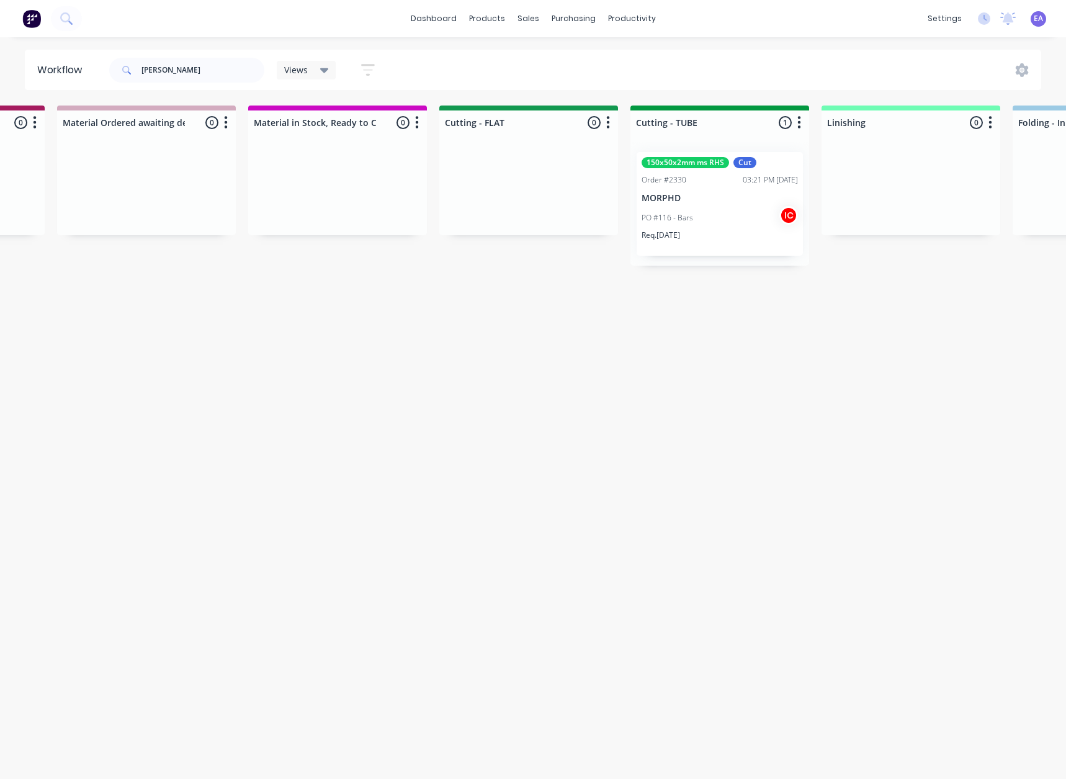
scroll to position [0, 4110]
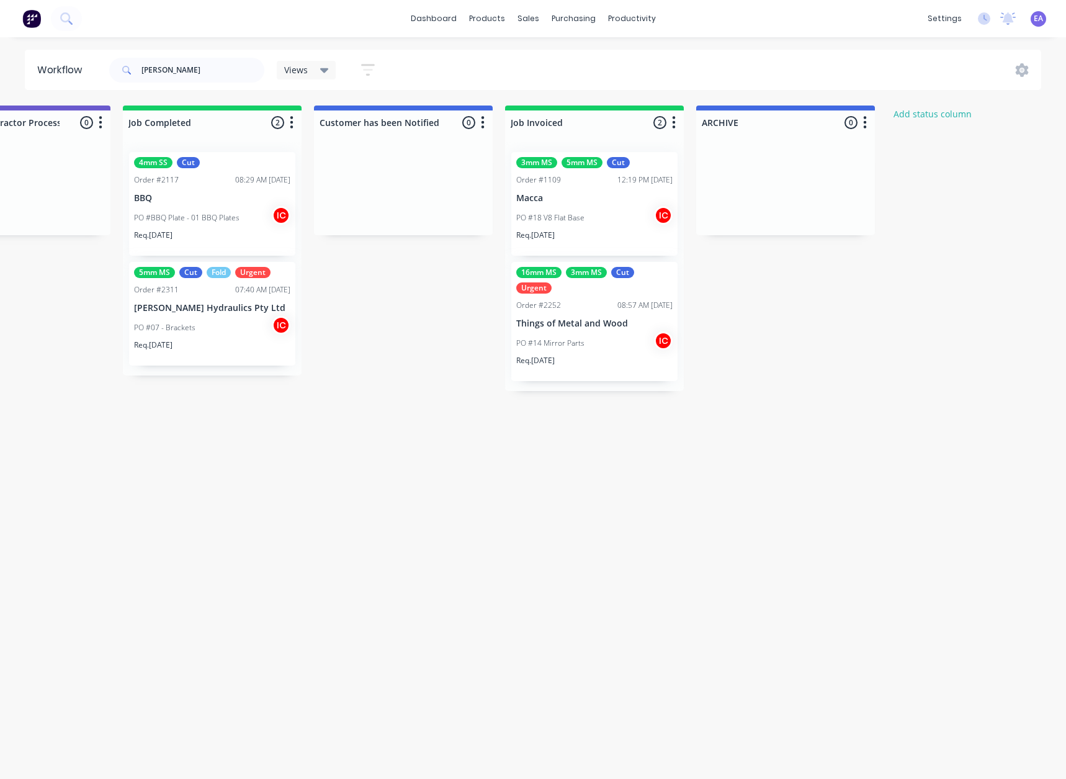
drag, startPoint x: 704, startPoint y: 323, endPoint x: 756, endPoint y: 322, distance: 52.2
drag, startPoint x: 161, startPoint y: 66, endPoint x: 73, endPoint y: 147, distance: 119.5
click at [55, 84] on header "Workflow izaak Views Save new view None (Default) edit Greg edit Greg edit Show…" at bounding box center [533, 70] width 1017 height 40
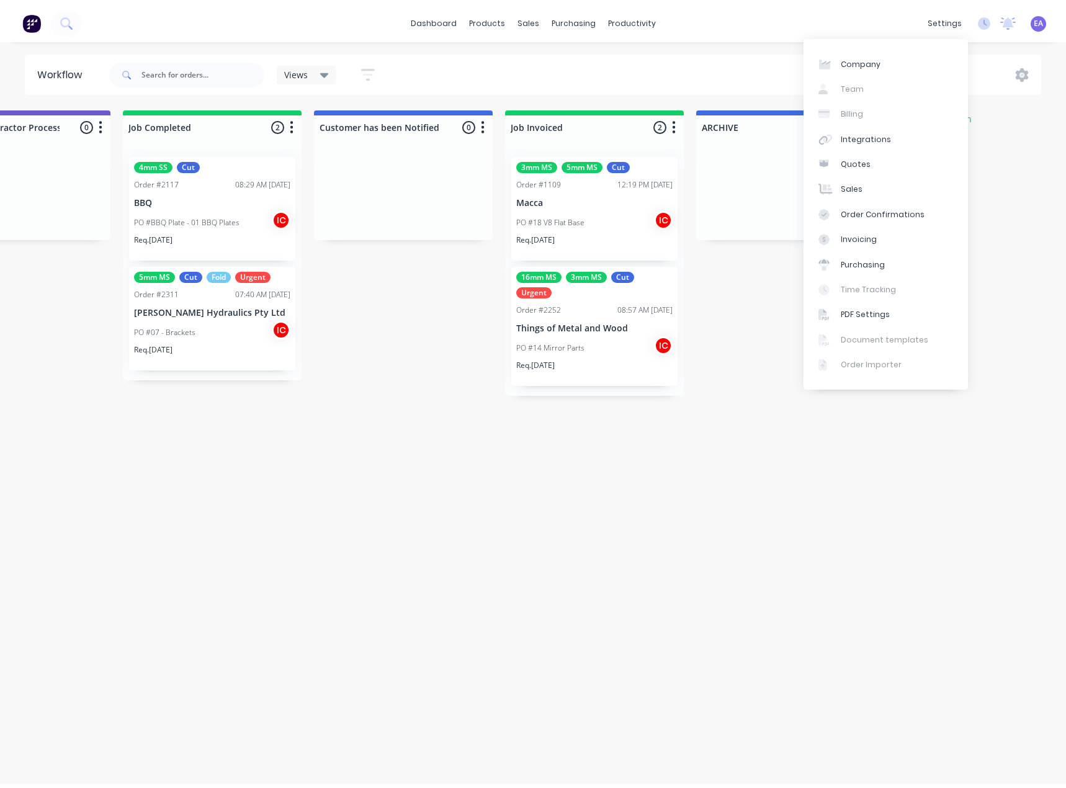
scroll to position [0, 0]
